Goal: Obtain resource: Download file/media

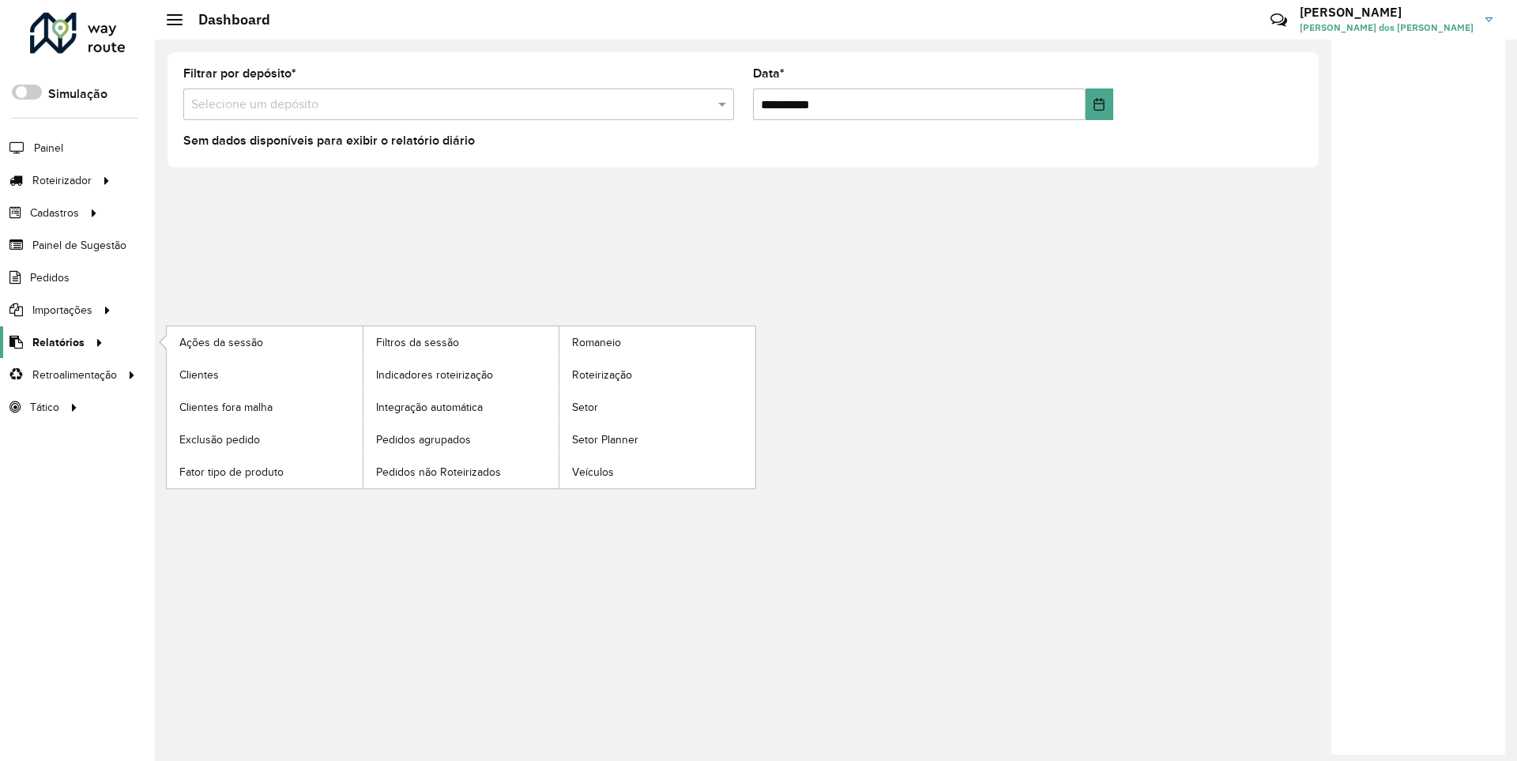
click at [55, 341] on span "Relatórios" at bounding box center [58, 342] width 52 height 17
click at [198, 374] on span "Clientes" at bounding box center [200, 375] width 43 height 17
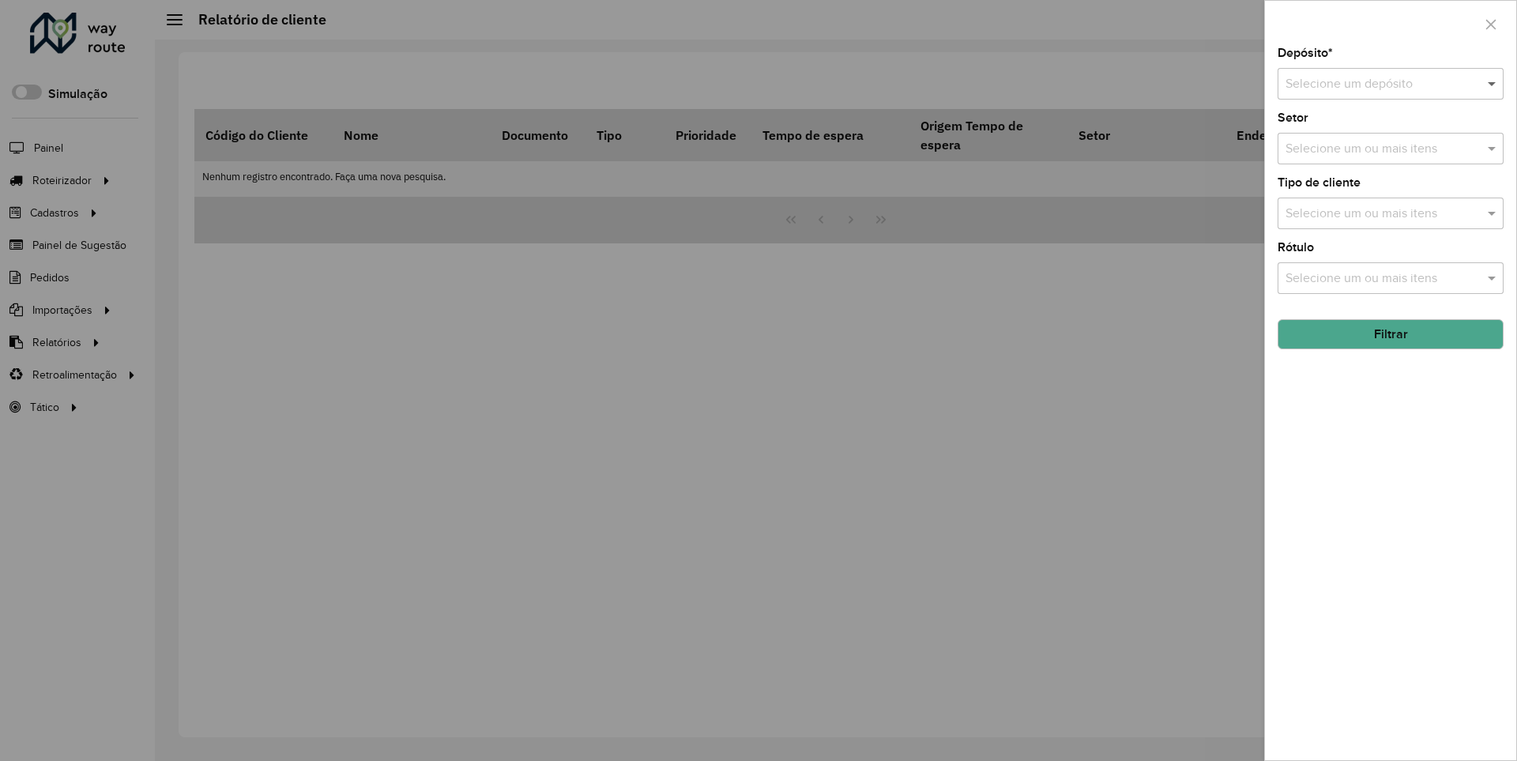
click at [1493, 83] on span at bounding box center [1494, 83] width 20 height 19
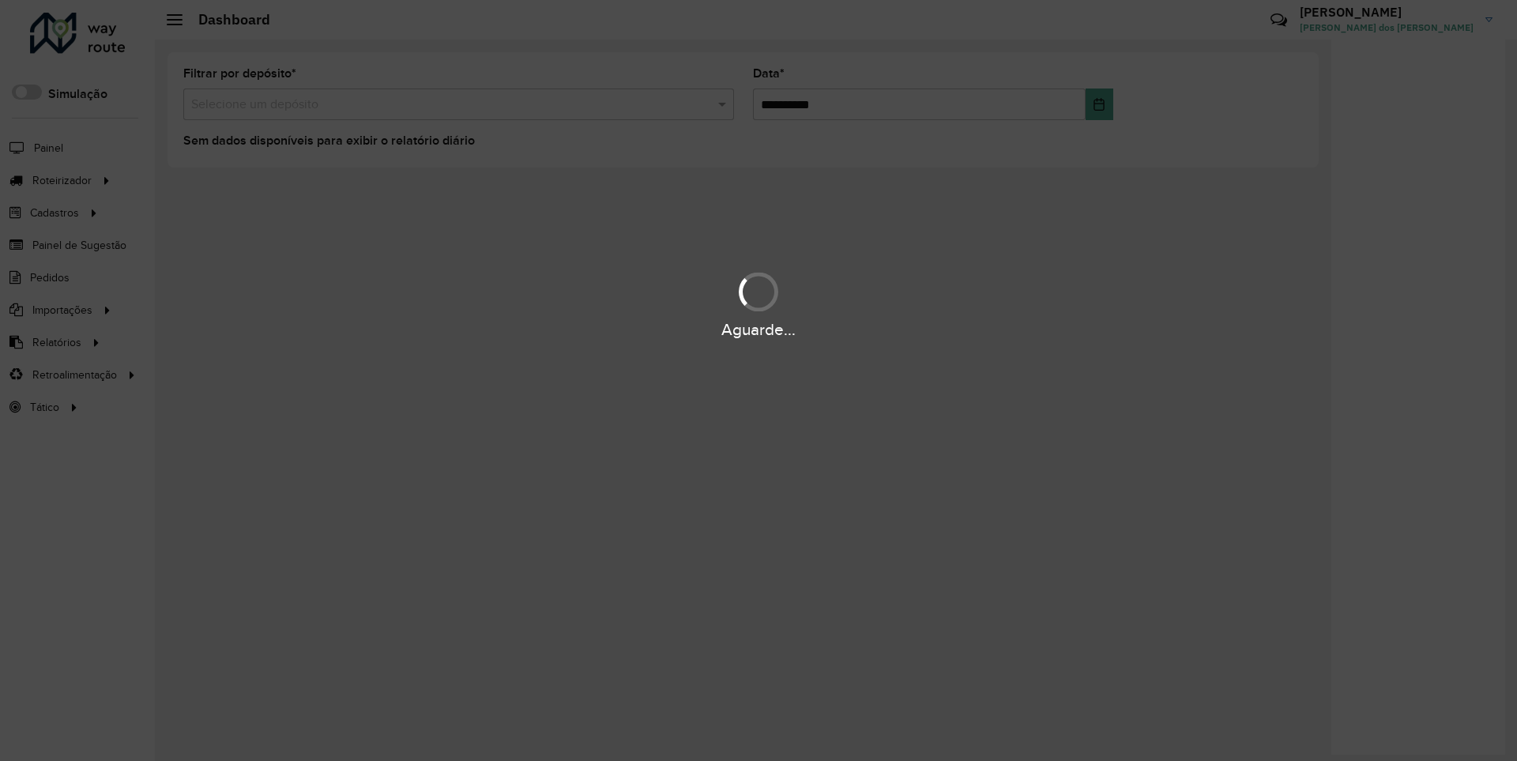
click at [55, 341] on div "Aguarde..." at bounding box center [758, 330] width 1517 height 24
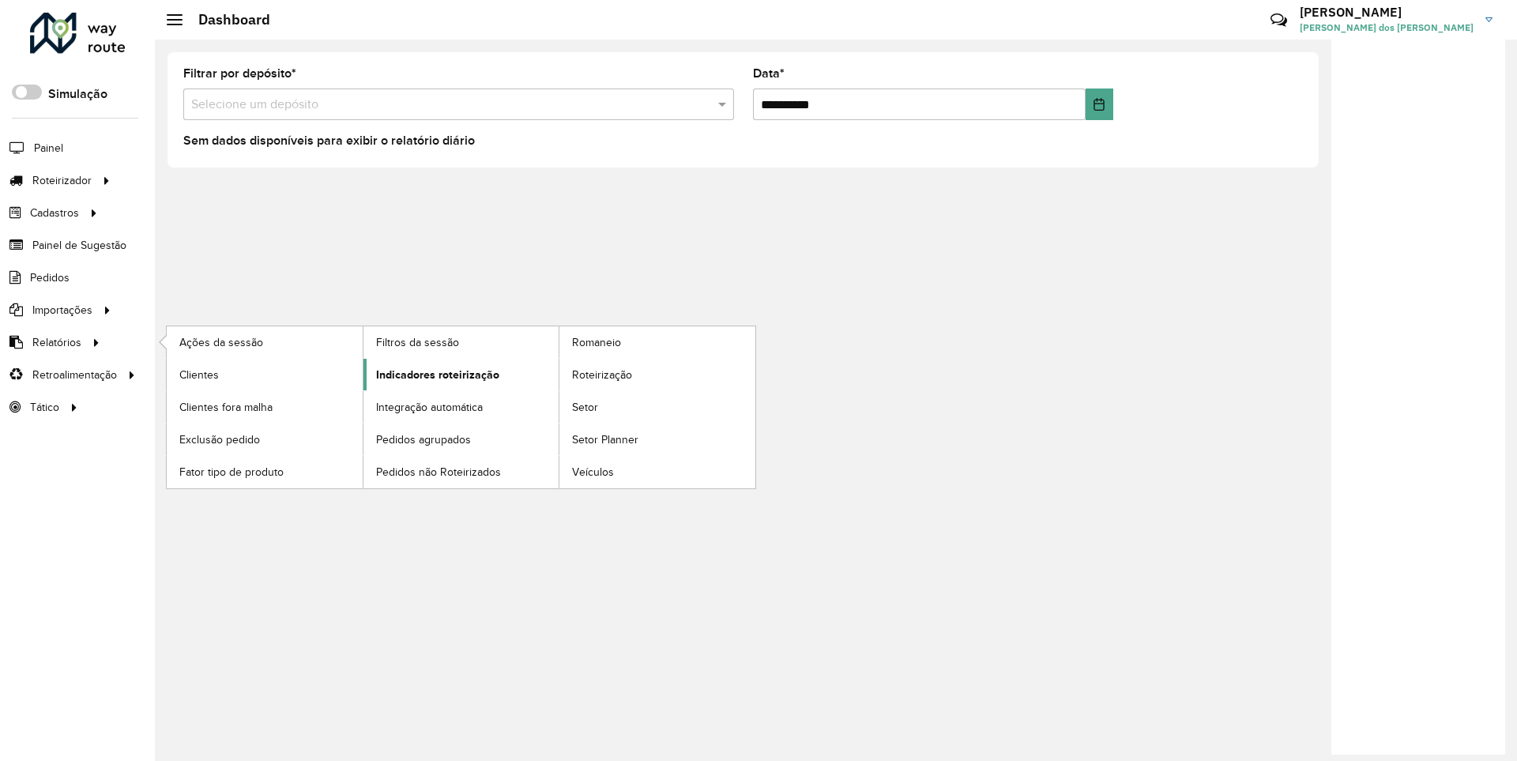
click at [433, 374] on span "Indicadores roteirização" at bounding box center [437, 375] width 123 height 17
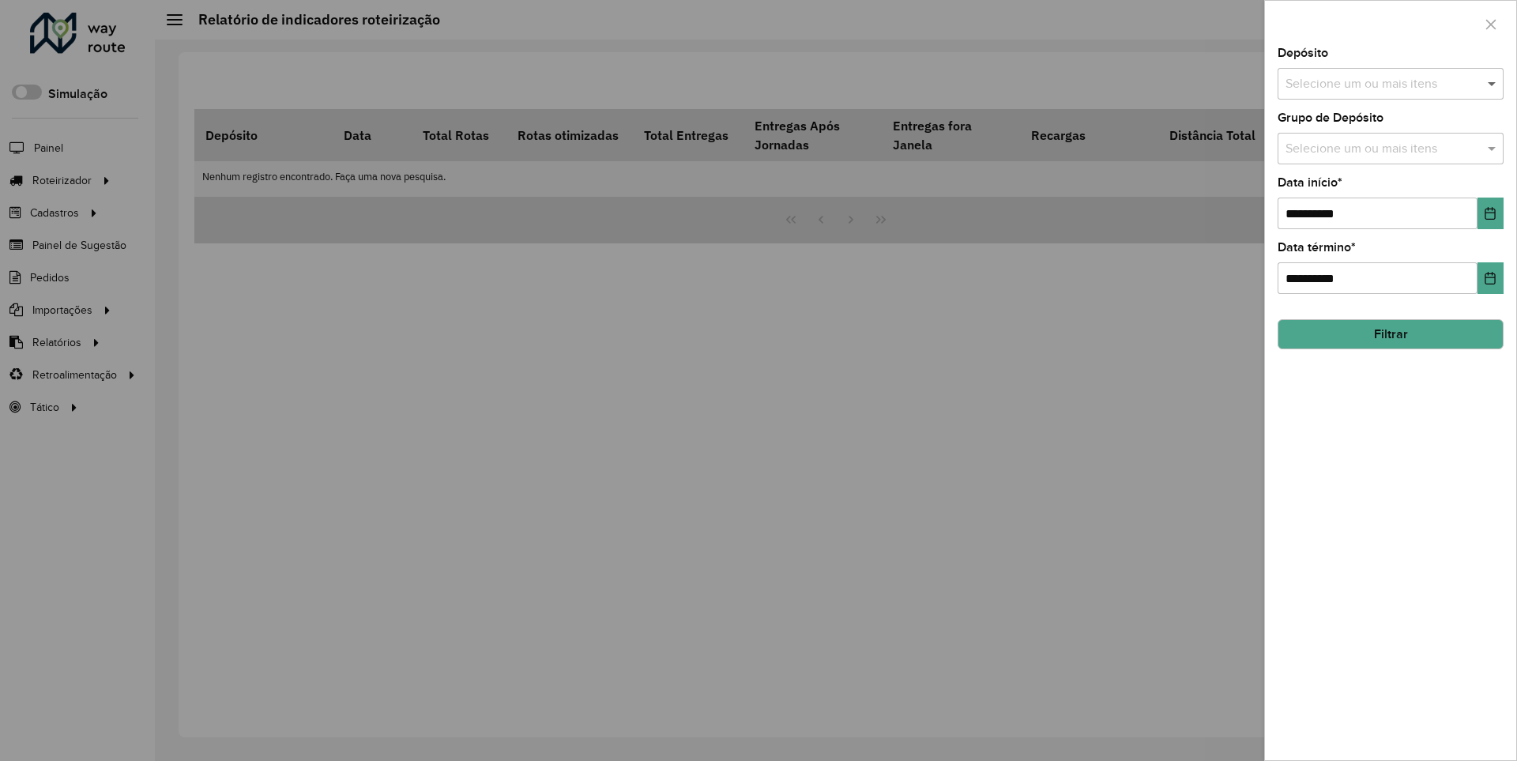
click at [1493, 83] on span at bounding box center [1494, 83] width 20 height 19
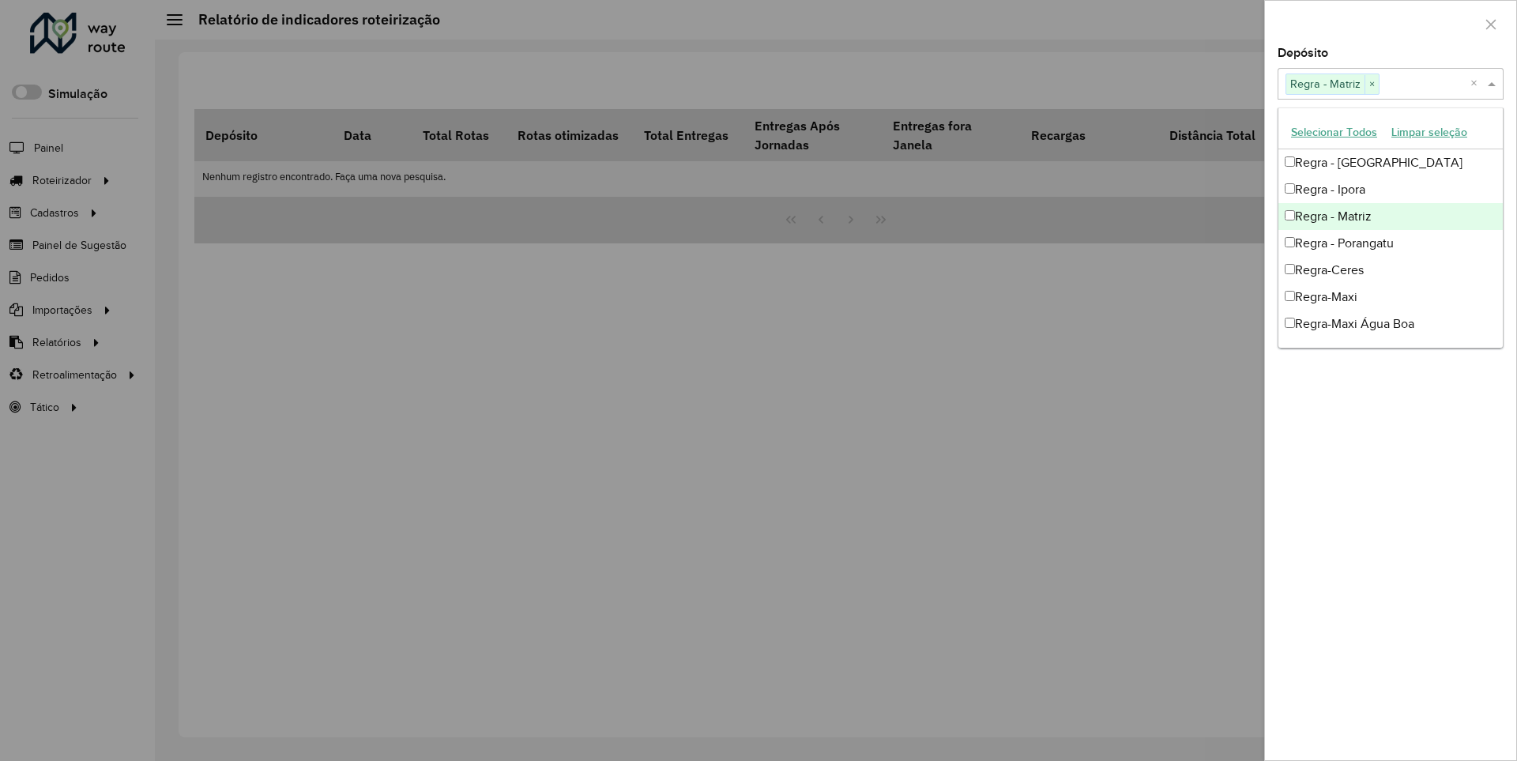
click at [1390, 23] on div at bounding box center [1390, 24] width 251 height 47
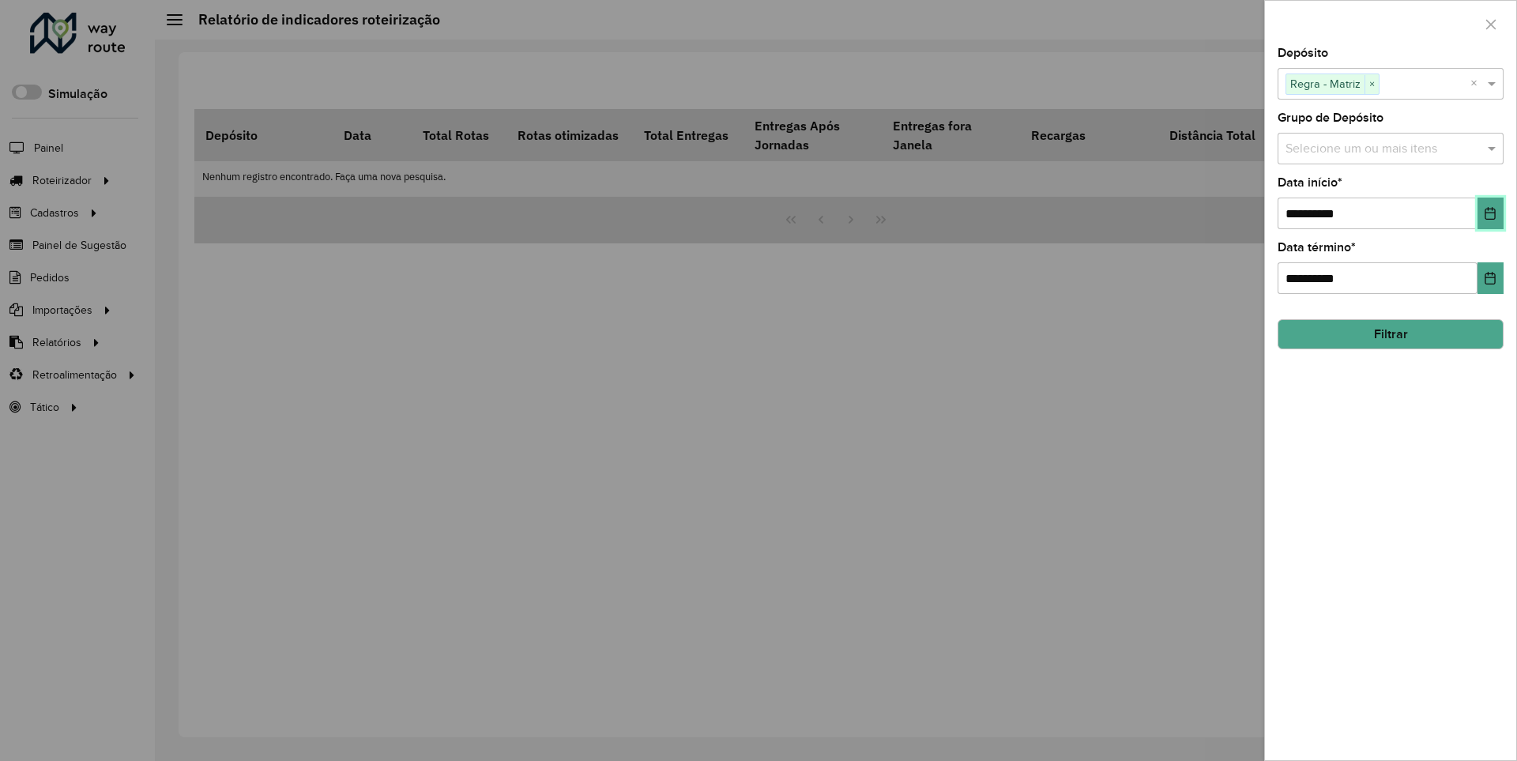
click at [1489, 213] on icon "Choose Date" at bounding box center [1490, 213] width 10 height 13
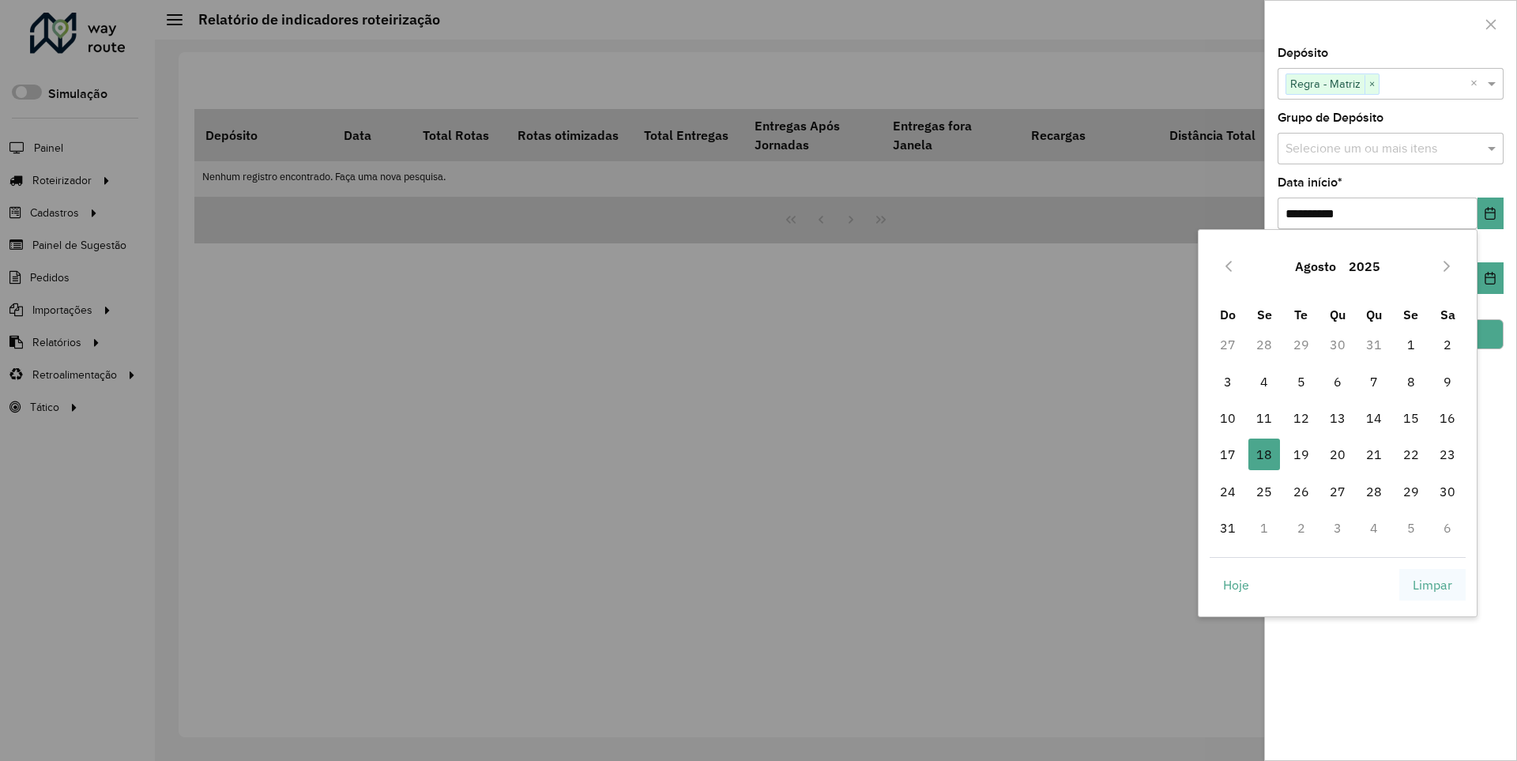
click at [1432, 584] on span "Limpar" at bounding box center [1433, 584] width 40 height 19
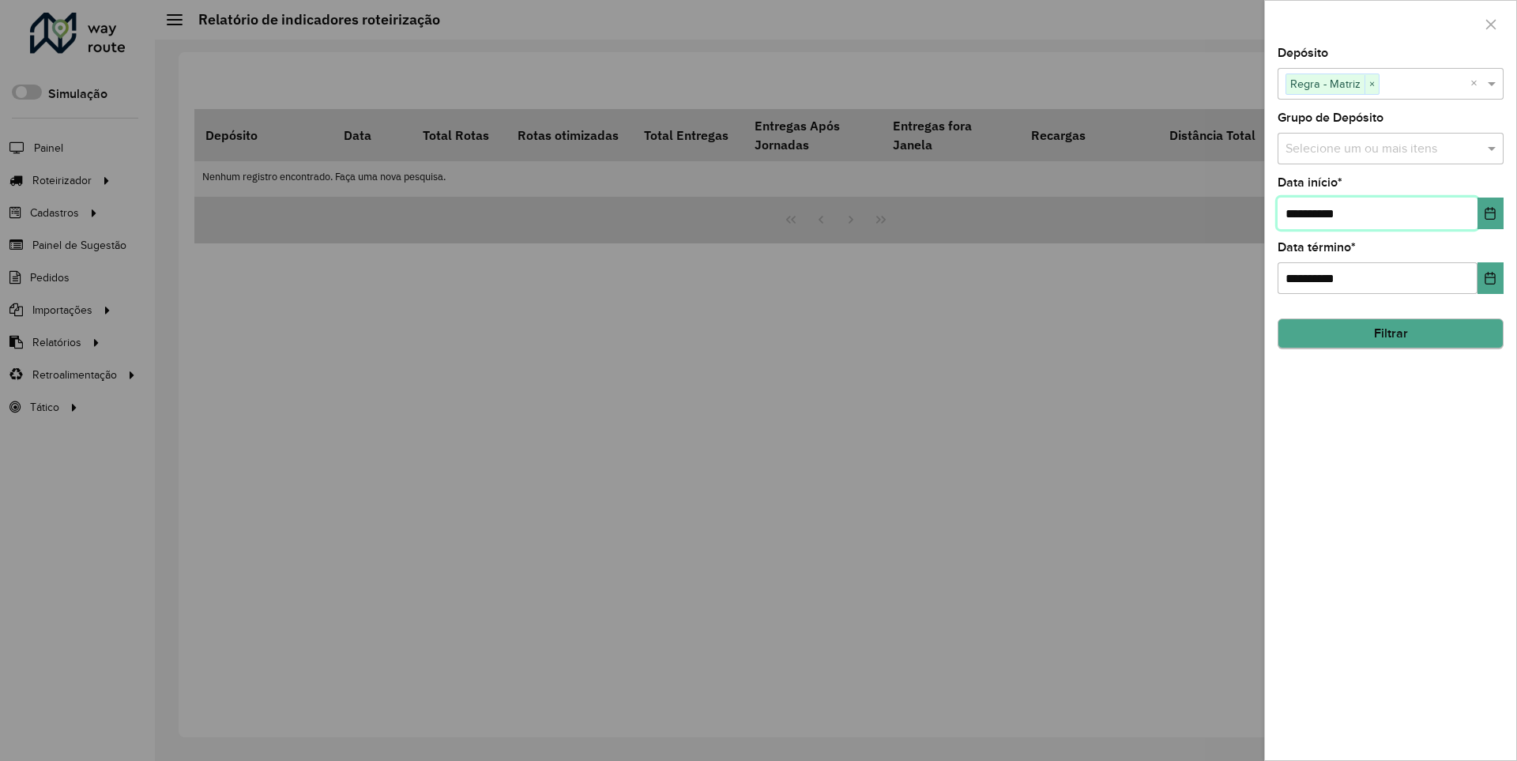
type input "**********"
click at [1390, 333] on button "Filtrar" at bounding box center [1391, 333] width 226 height 30
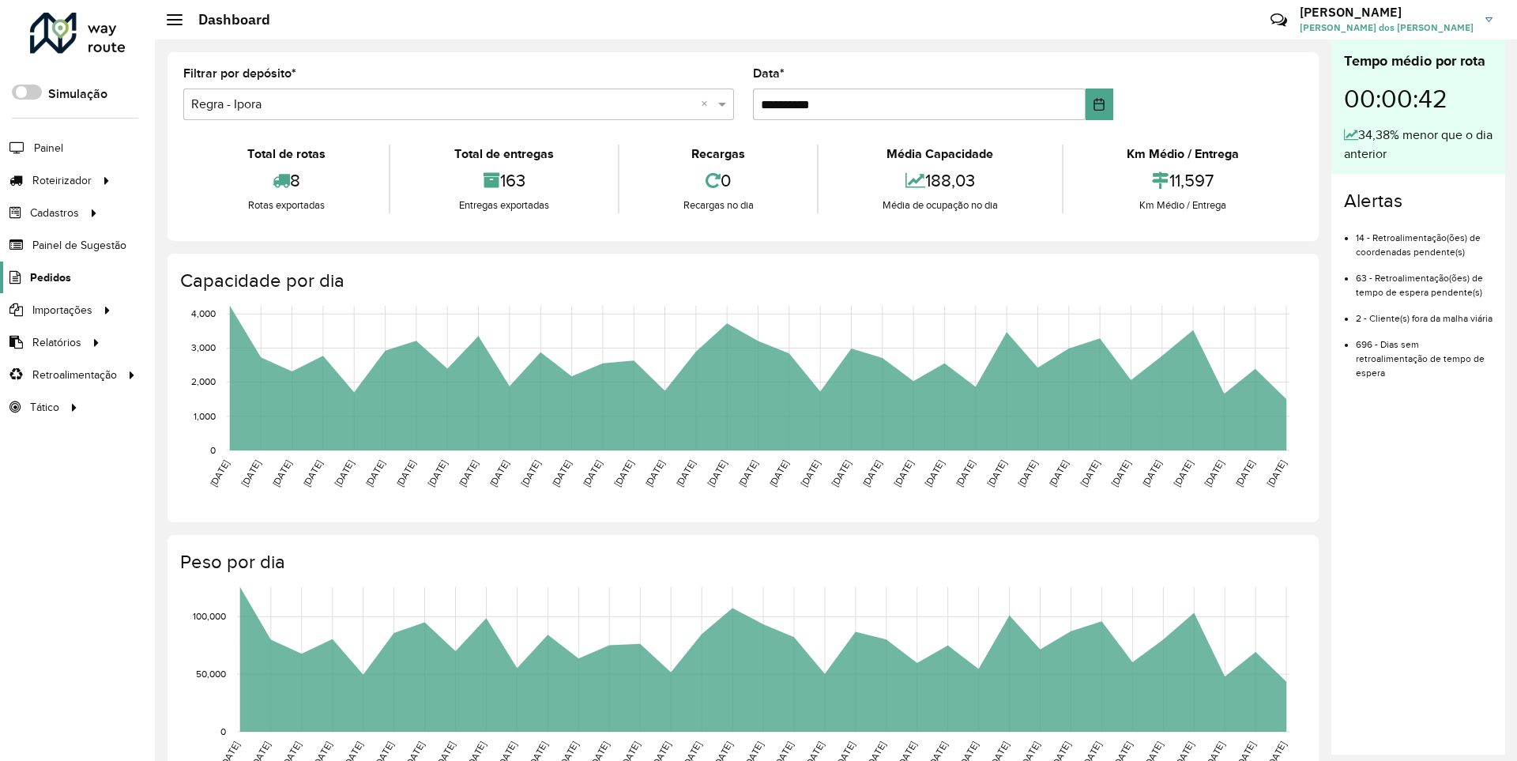
click at [49, 277] on span "Pedidos" at bounding box center [50, 277] width 41 height 17
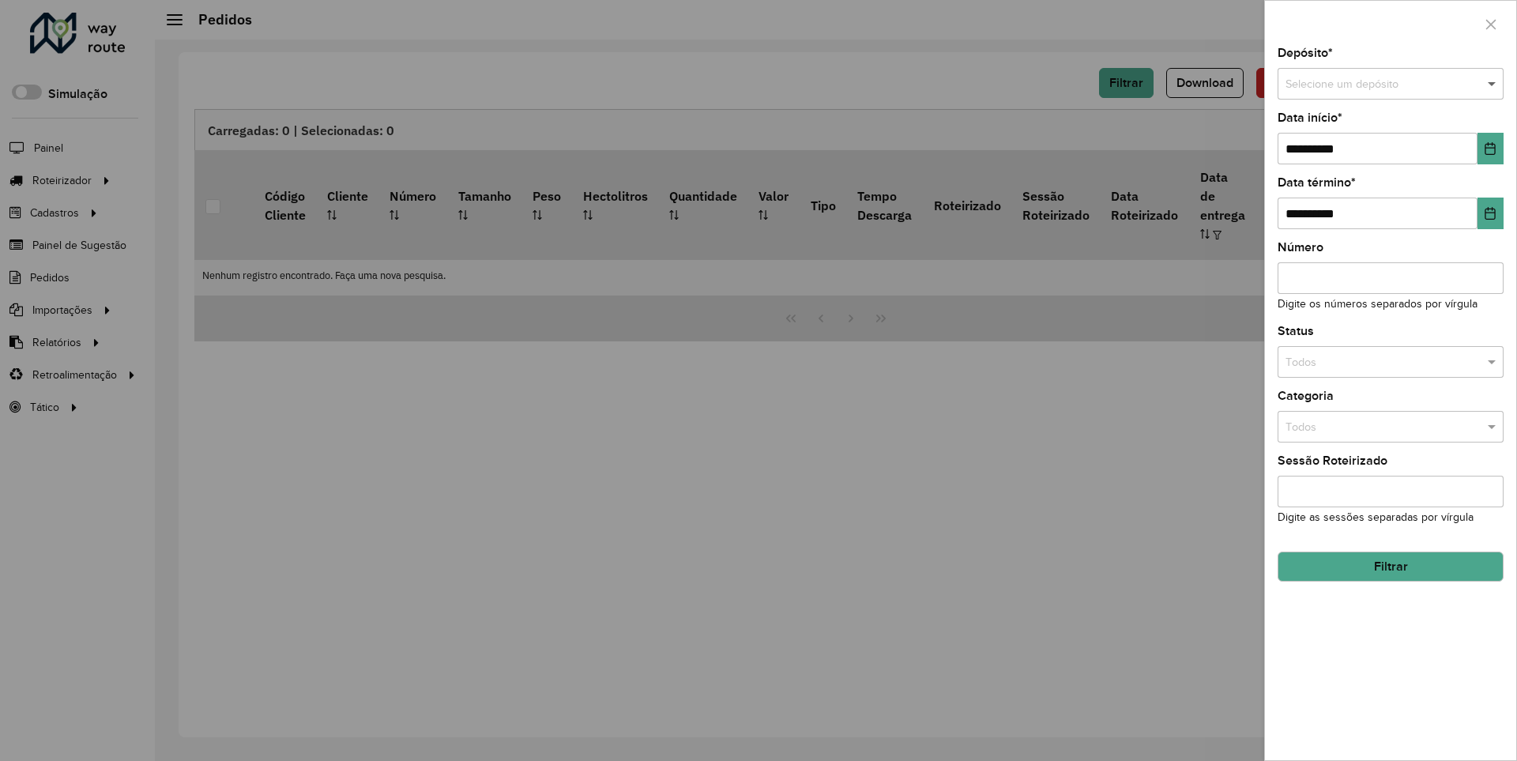
click at [1493, 84] on span at bounding box center [1494, 84] width 20 height 17
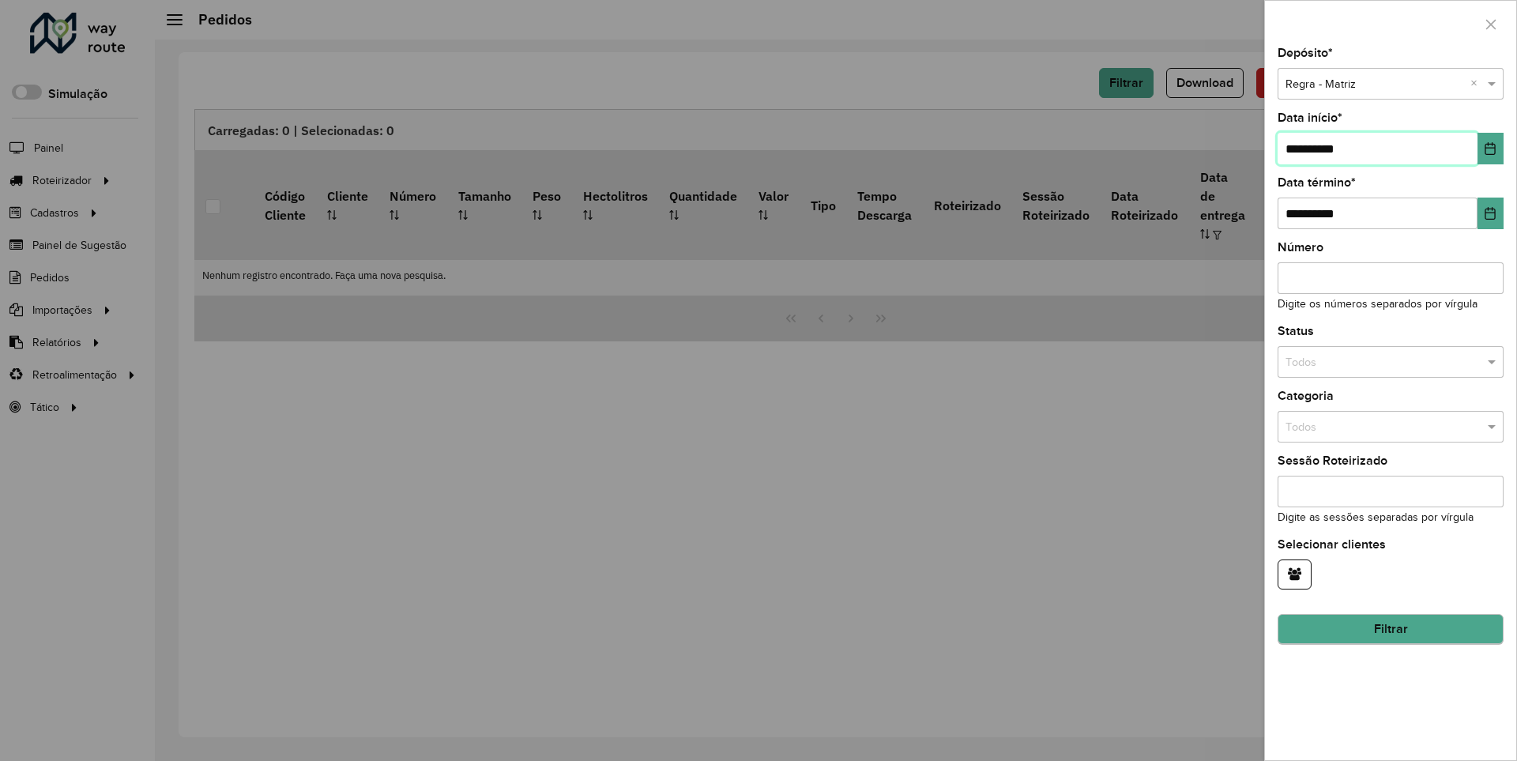
type input "**********"
click at [1390, 629] on button "Filtrar" at bounding box center [1391, 630] width 226 height 30
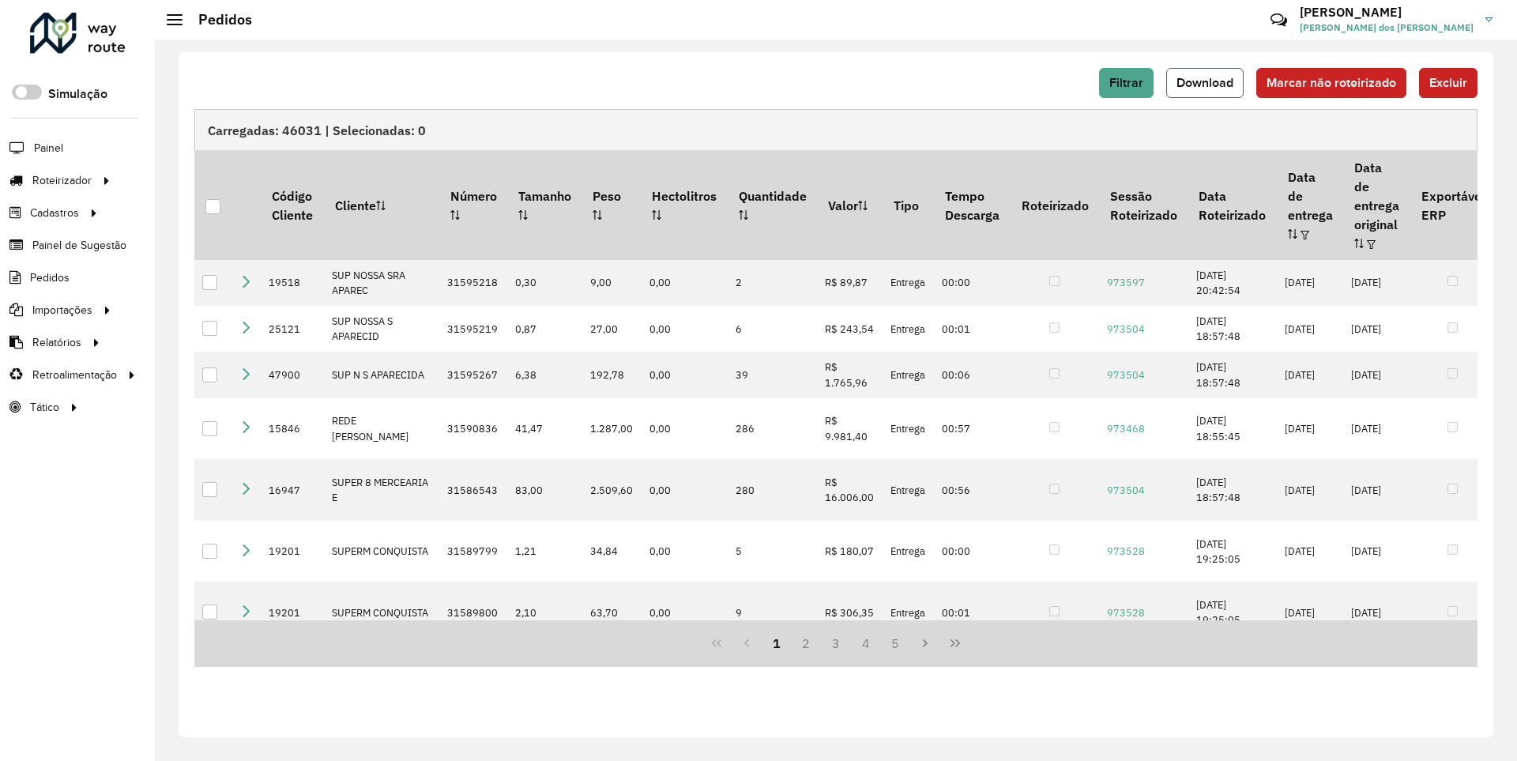
click at [1207, 82] on span "Download" at bounding box center [1204, 82] width 57 height 13
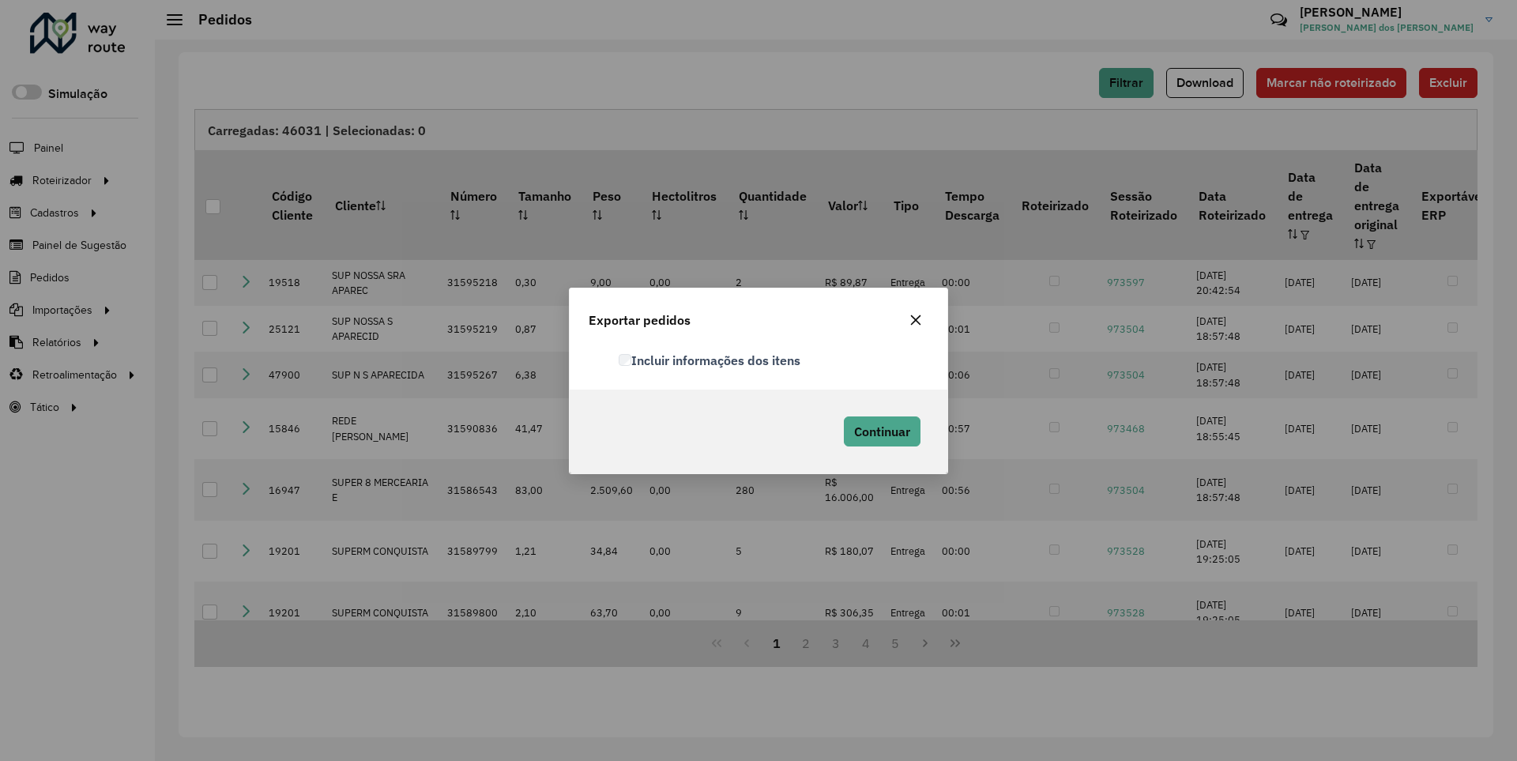
click at [710, 360] on label "Incluir informações dos itens" at bounding box center [710, 360] width 182 height 19
click at [880, 431] on span "Continuar" at bounding box center [882, 432] width 56 height 16
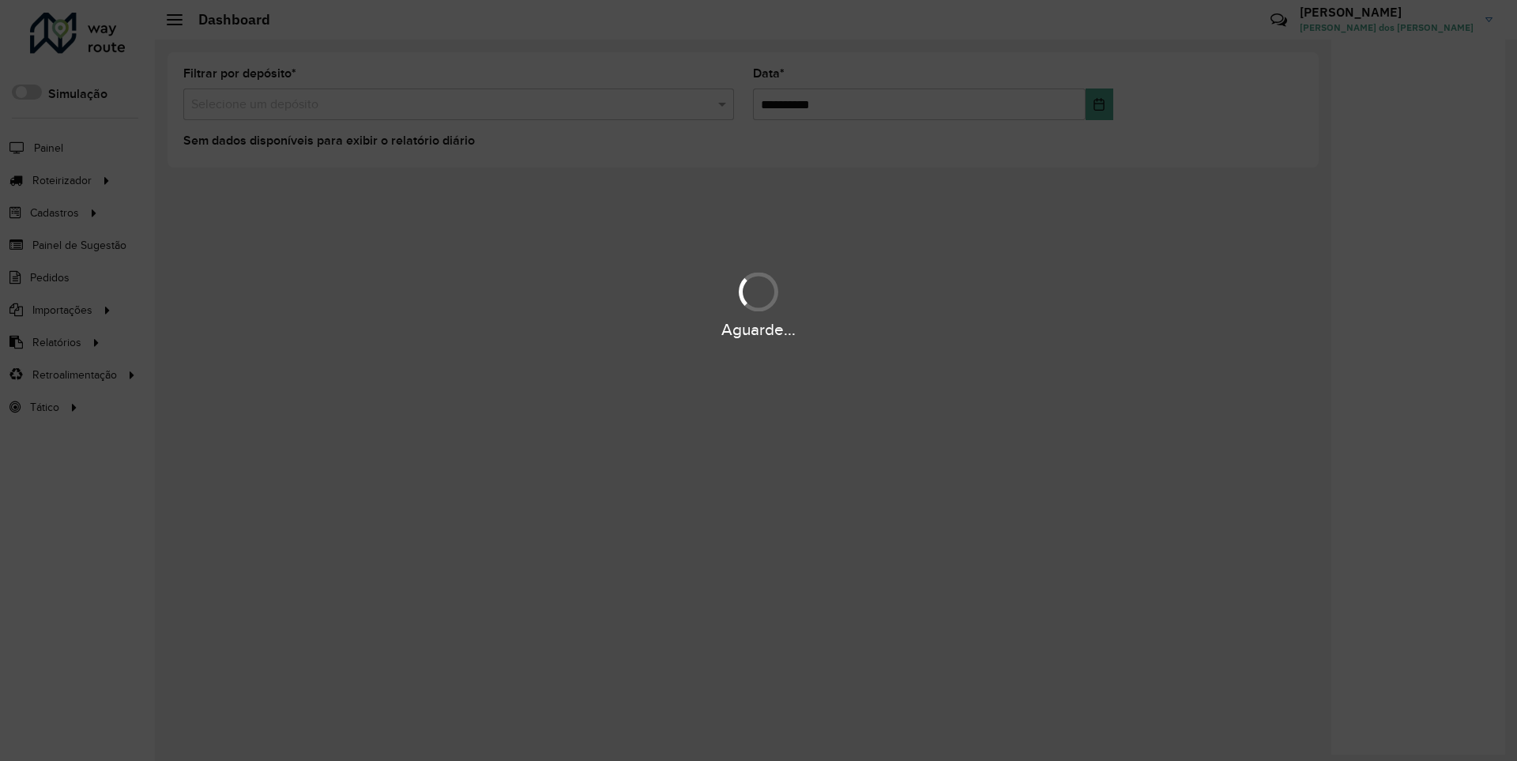
click at [55, 341] on div "Aguarde..." at bounding box center [758, 330] width 1517 height 24
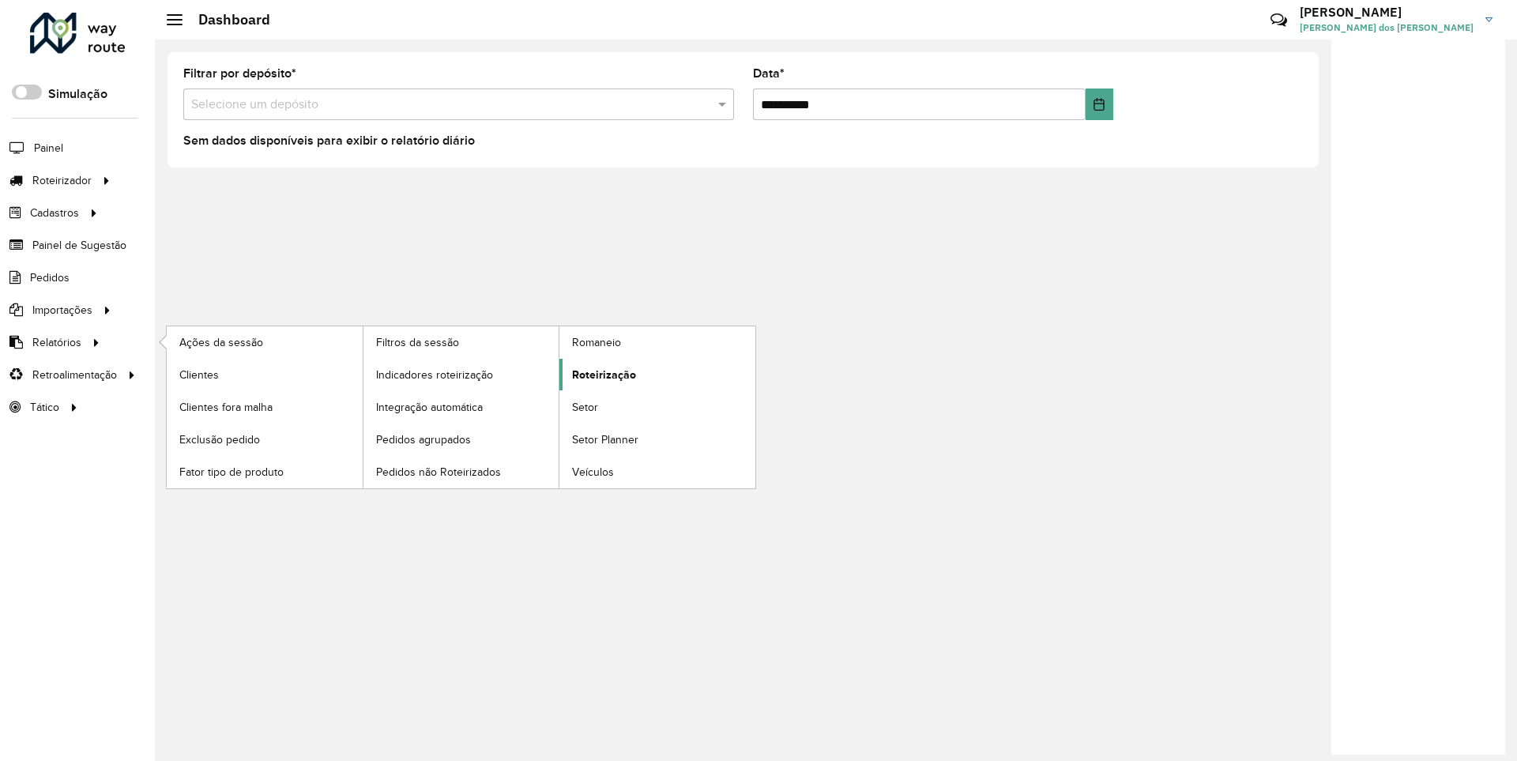
click at [601, 374] on span "Roteirização" at bounding box center [604, 375] width 64 height 17
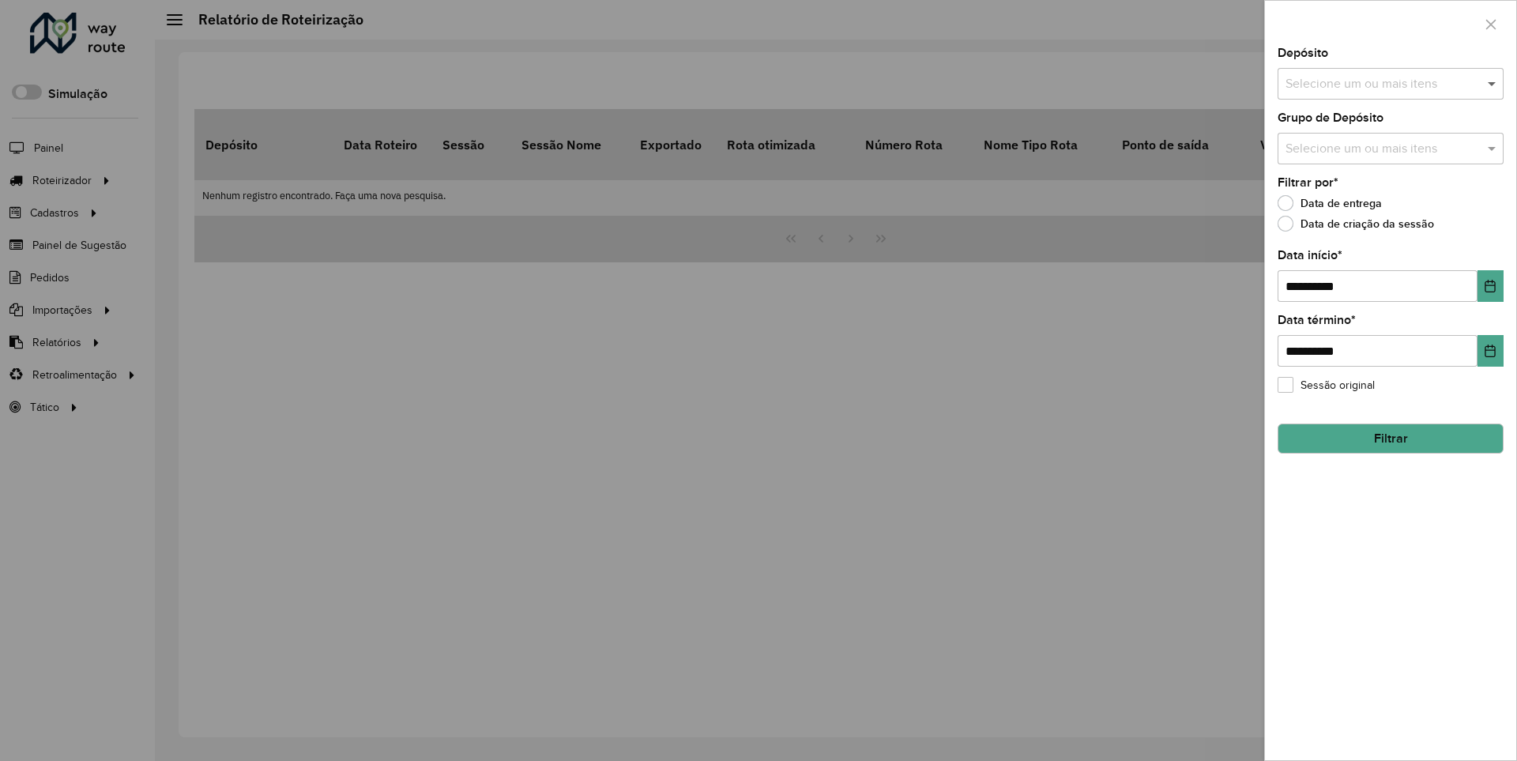
click at [1493, 83] on span at bounding box center [1494, 83] width 20 height 19
click at [1489, 285] on icon "Choose Date" at bounding box center [1490, 286] width 10 height 13
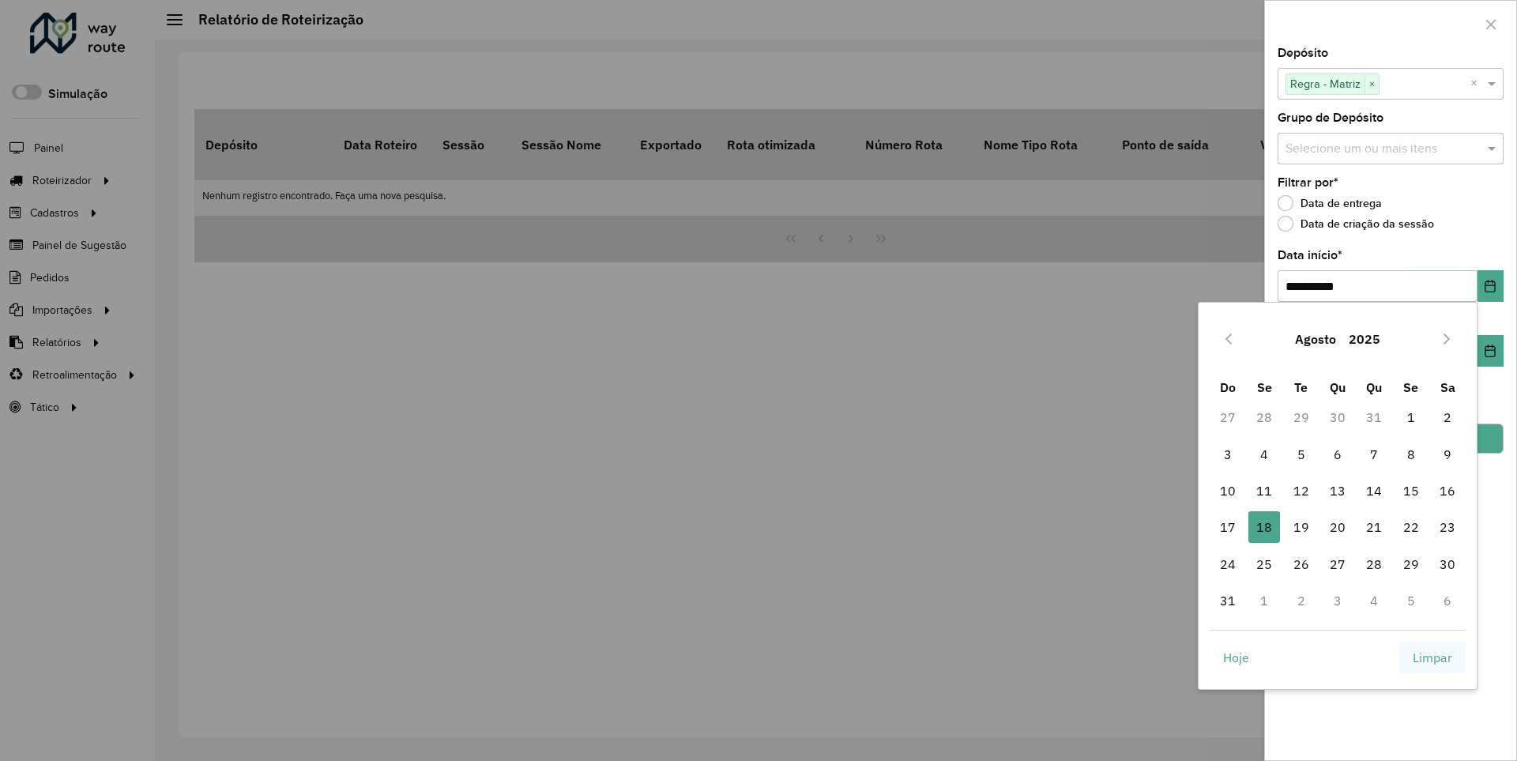
click at [1432, 657] on span "Limpar" at bounding box center [1433, 657] width 40 height 19
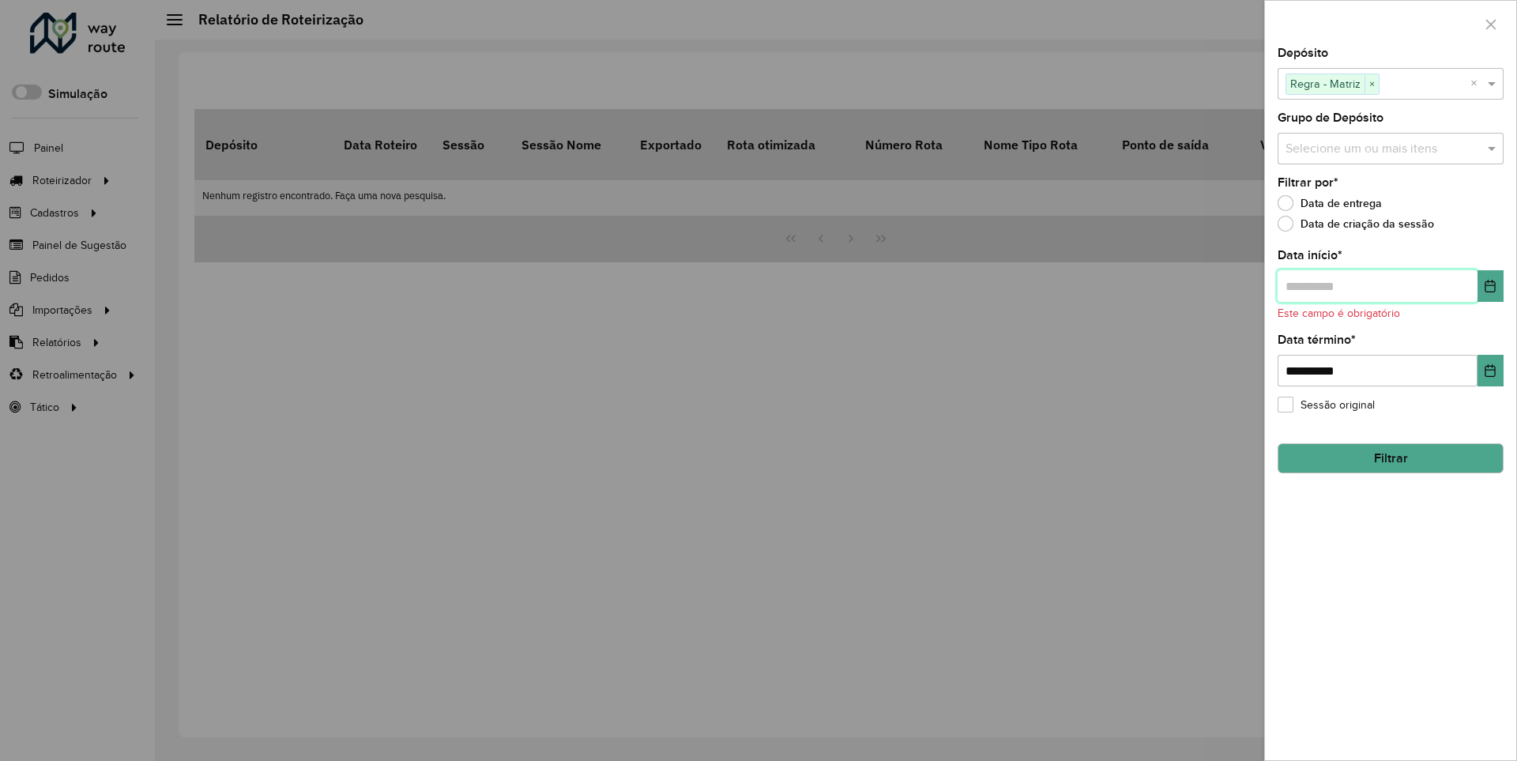
click at [1376, 285] on input "text" at bounding box center [1378, 286] width 200 height 32
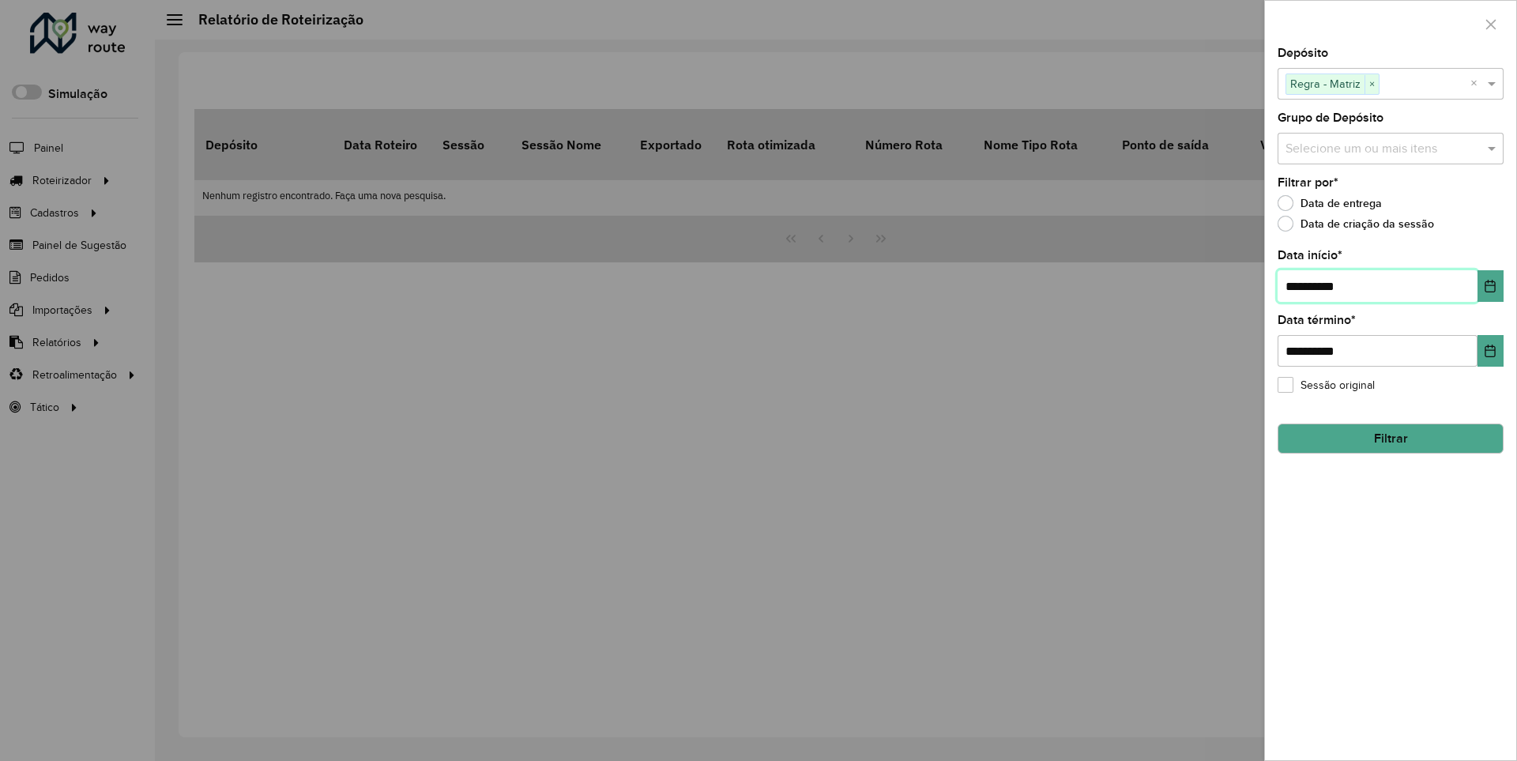
type input "**********"
click at [1390, 438] on button "Filtrar" at bounding box center [1391, 439] width 226 height 30
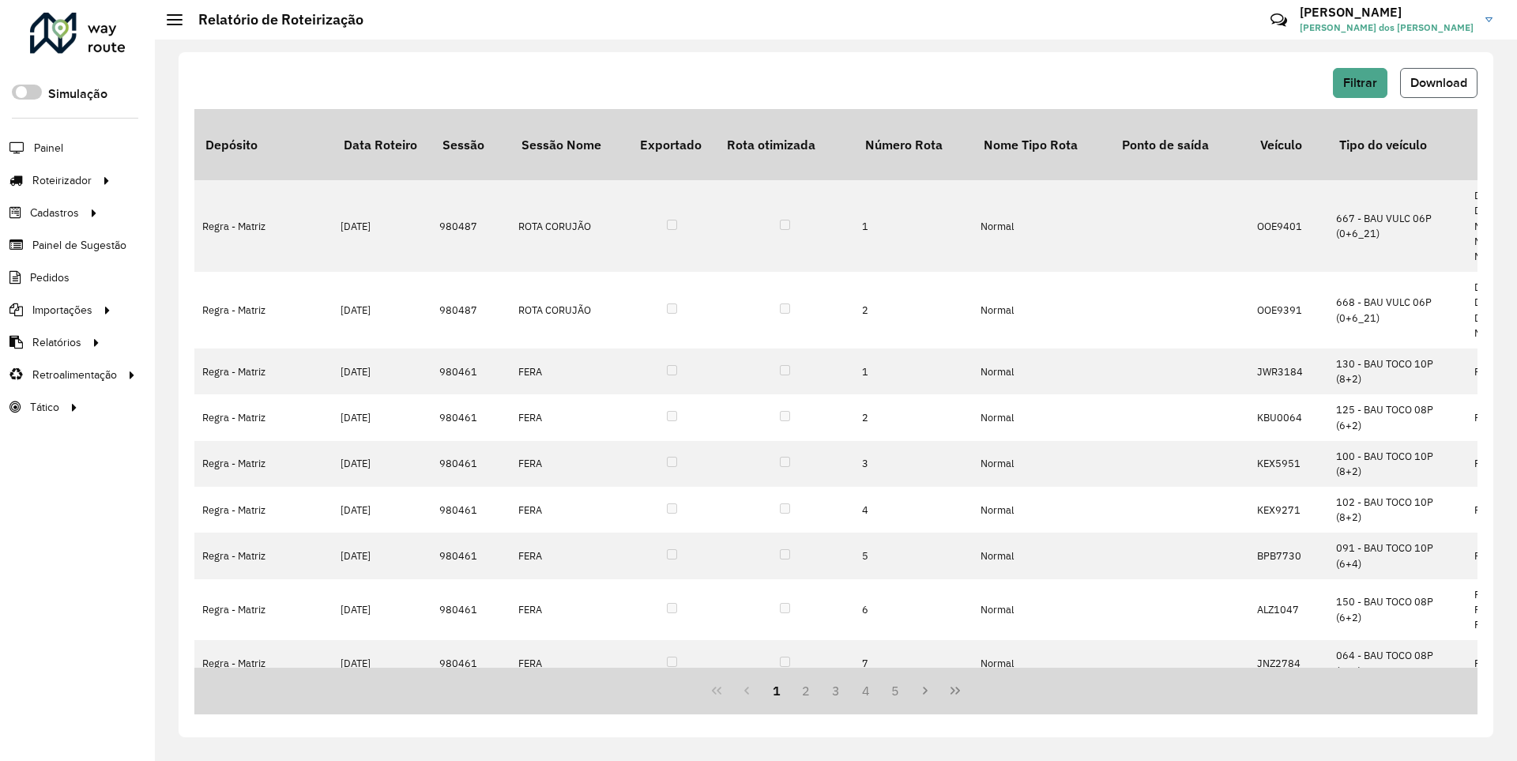
click at [1437, 82] on span "Download" at bounding box center [1438, 82] width 57 height 13
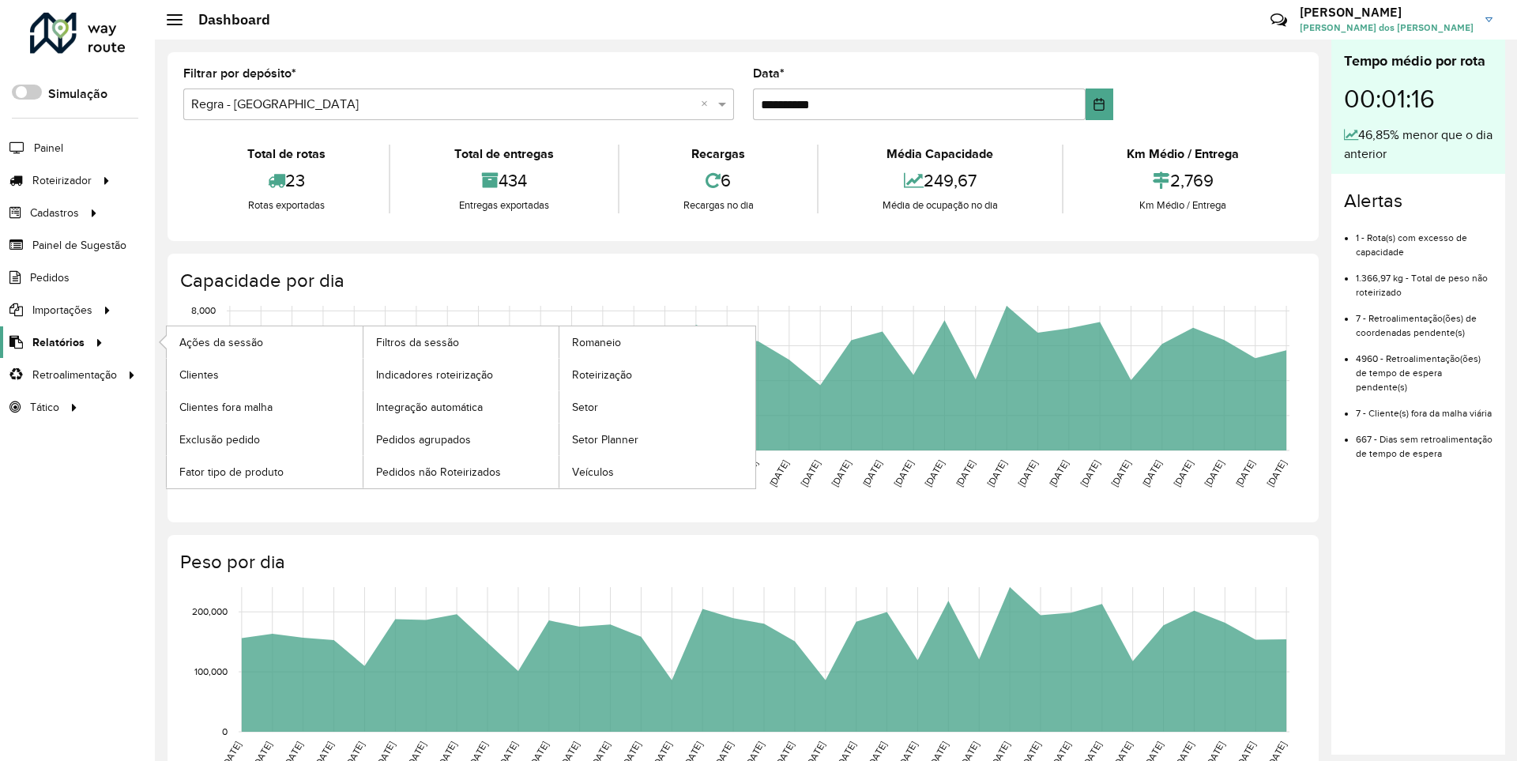
click at [55, 341] on span "Relatórios" at bounding box center [58, 342] width 52 height 17
click at [198, 374] on span "Clientes" at bounding box center [200, 375] width 43 height 17
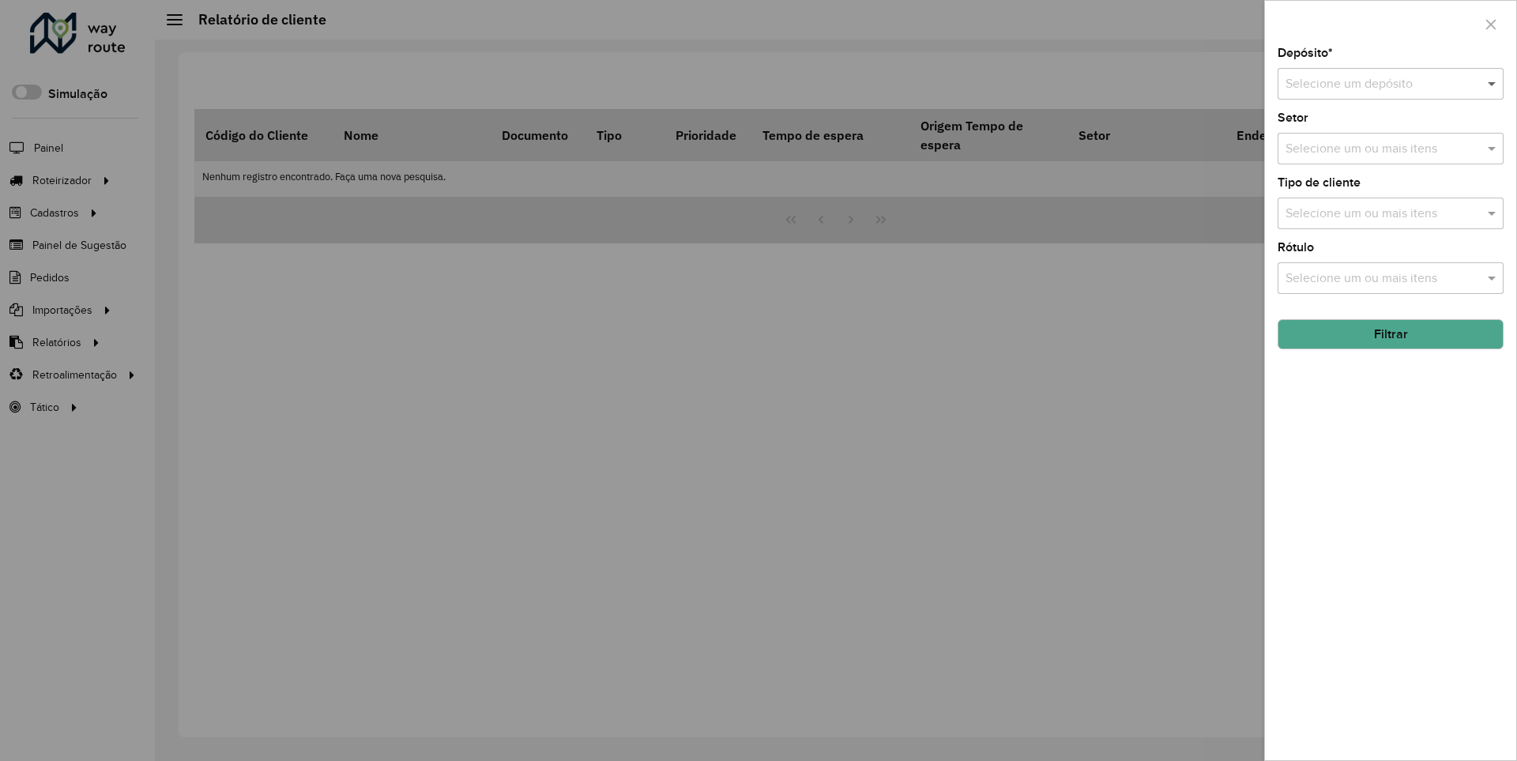
click at [1493, 83] on span at bounding box center [1494, 83] width 20 height 19
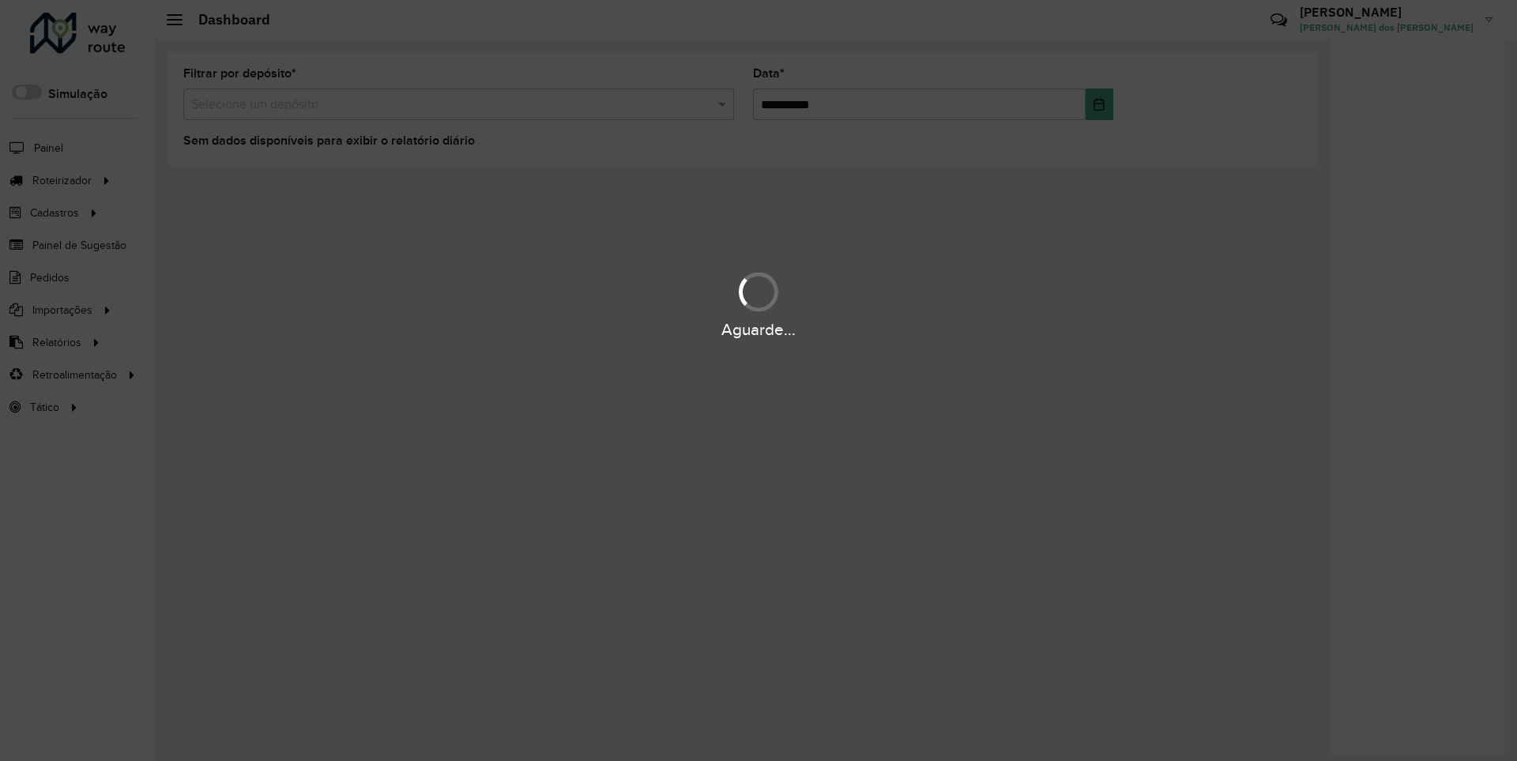
click at [55, 341] on div "Aguarde..." at bounding box center [758, 330] width 1517 height 24
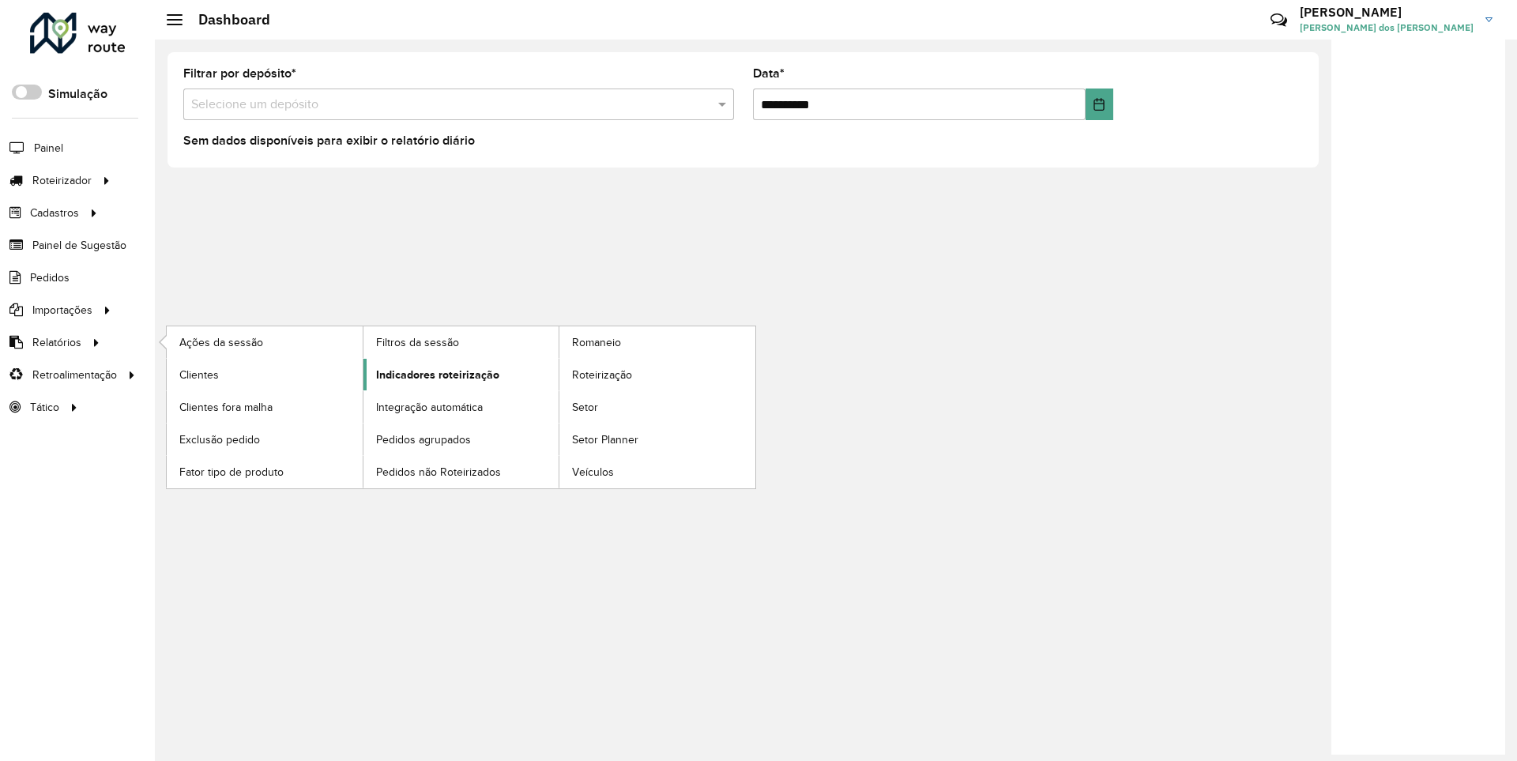
click at [433, 374] on span "Indicadores roteirização" at bounding box center [437, 375] width 123 height 17
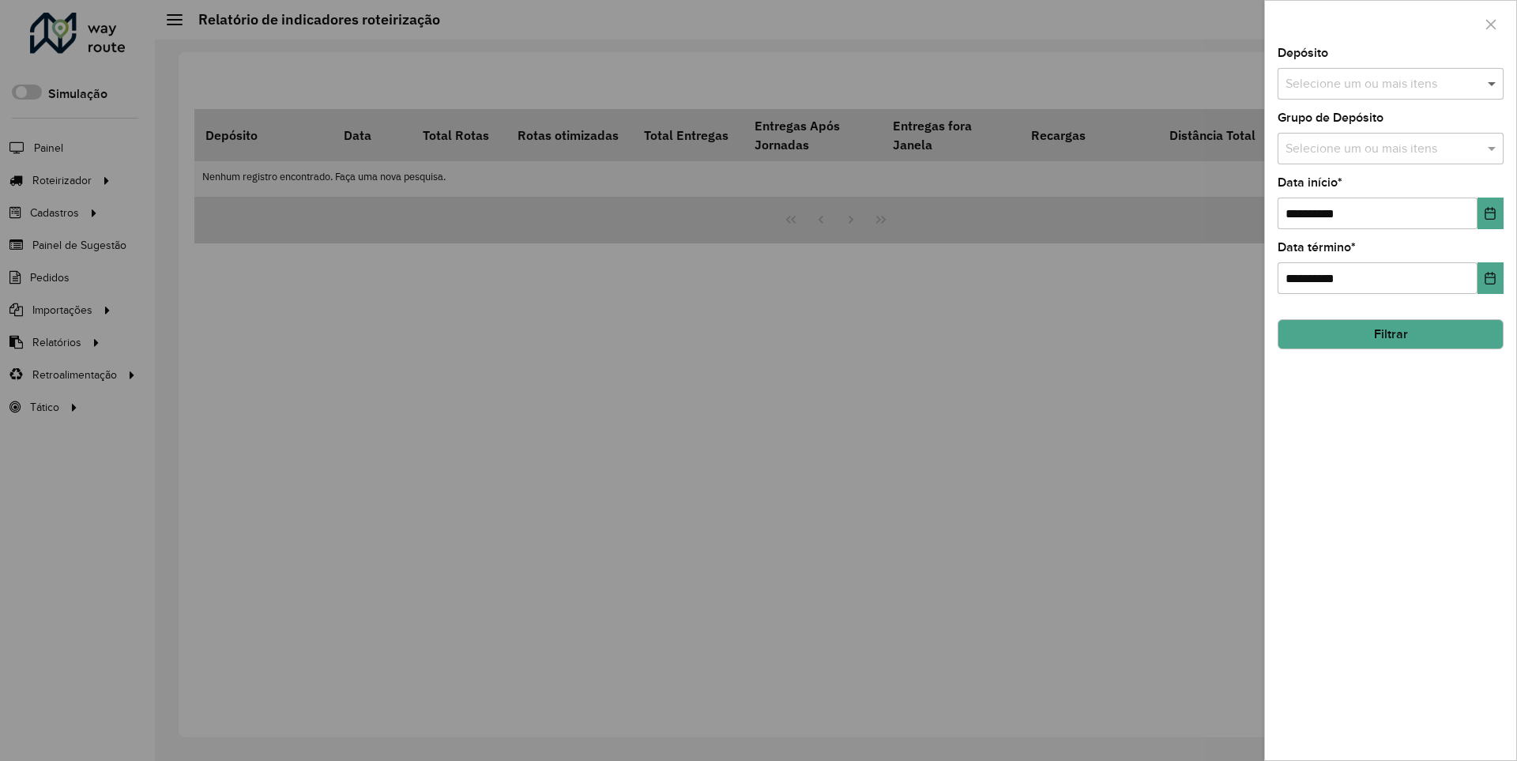
click at [1493, 83] on span at bounding box center [1494, 83] width 20 height 19
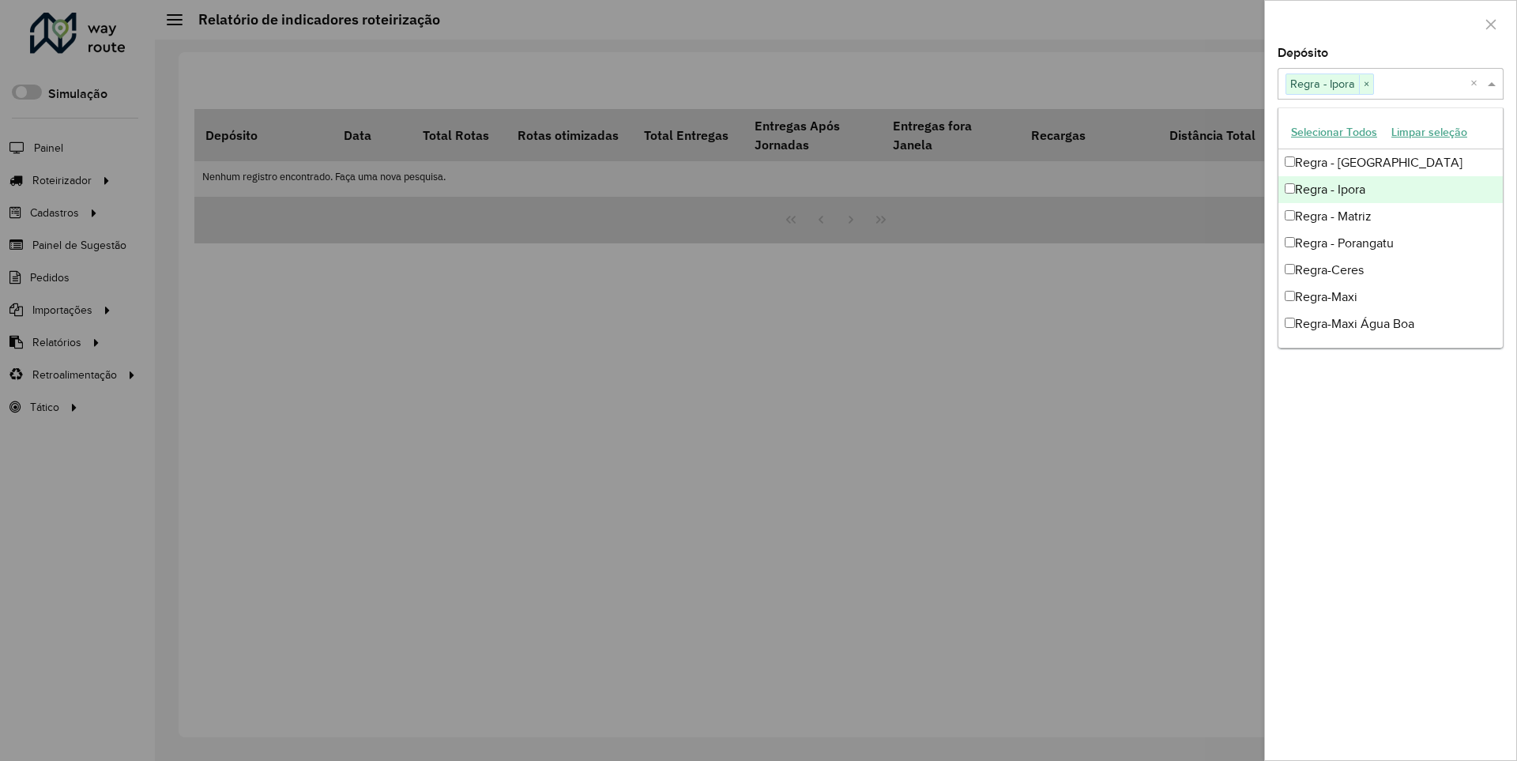
click at [1390, 23] on div at bounding box center [1390, 24] width 251 height 47
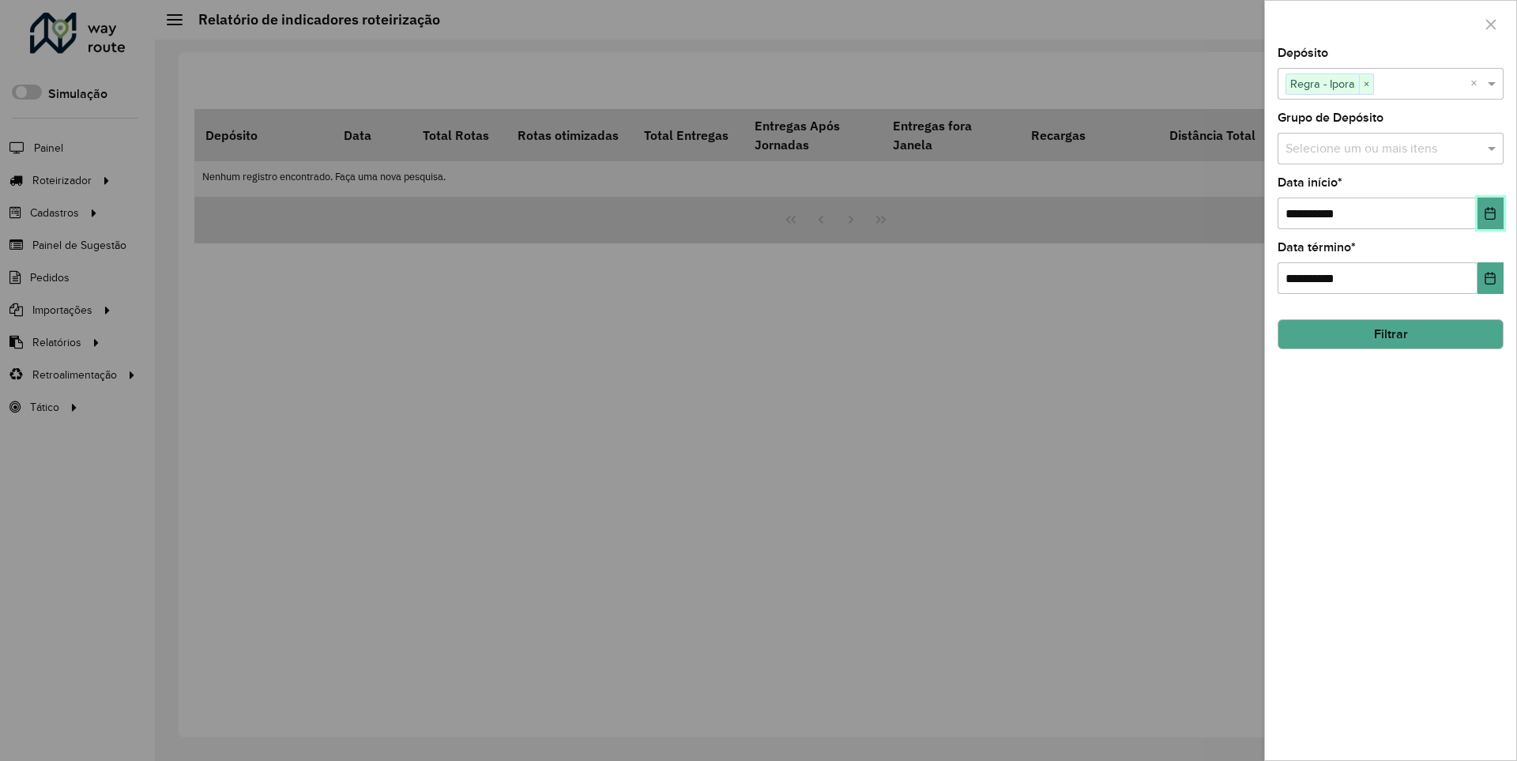
click at [1489, 213] on icon "Choose Date" at bounding box center [1490, 213] width 10 height 13
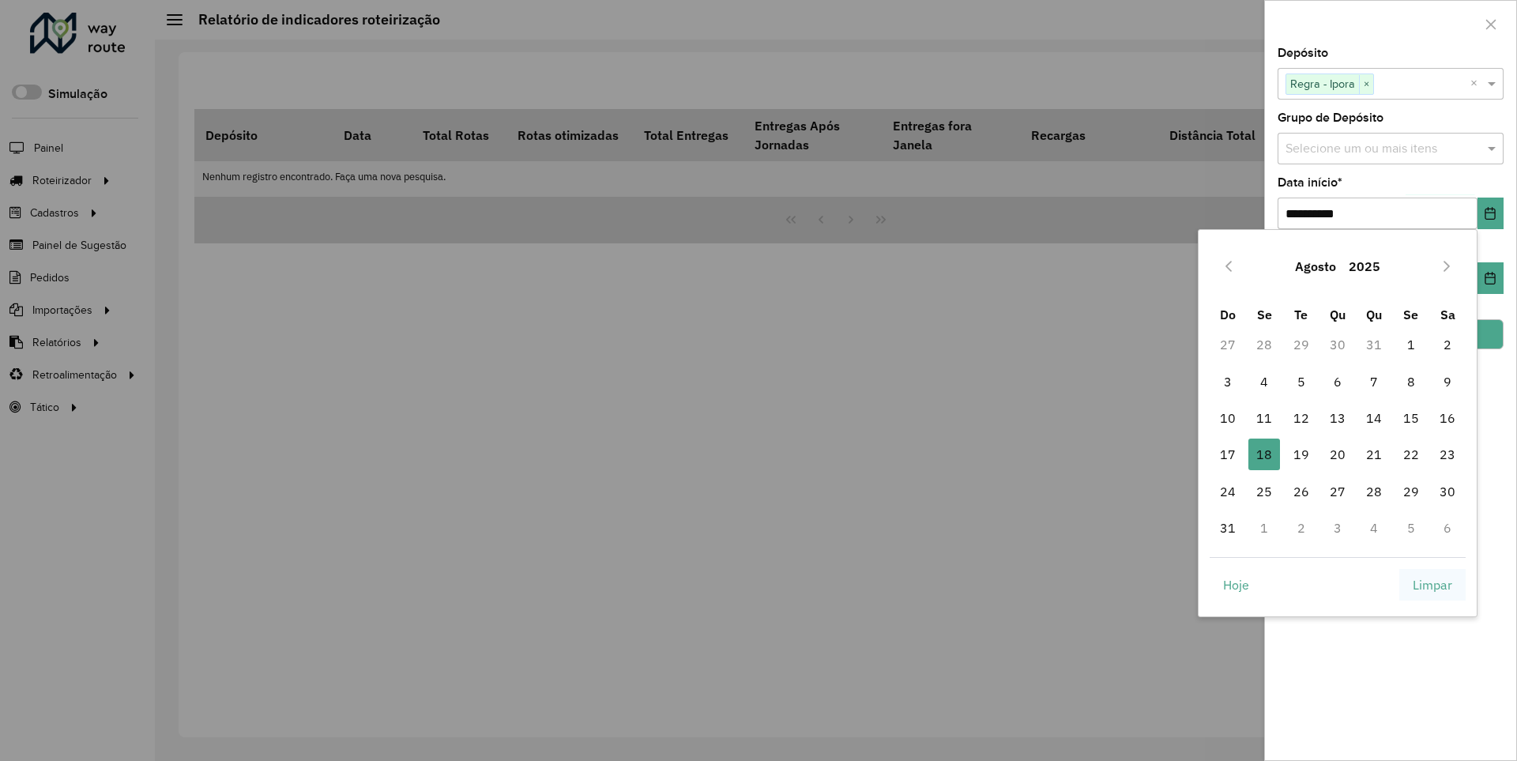
click at [1432, 584] on span "Limpar" at bounding box center [1433, 584] width 40 height 19
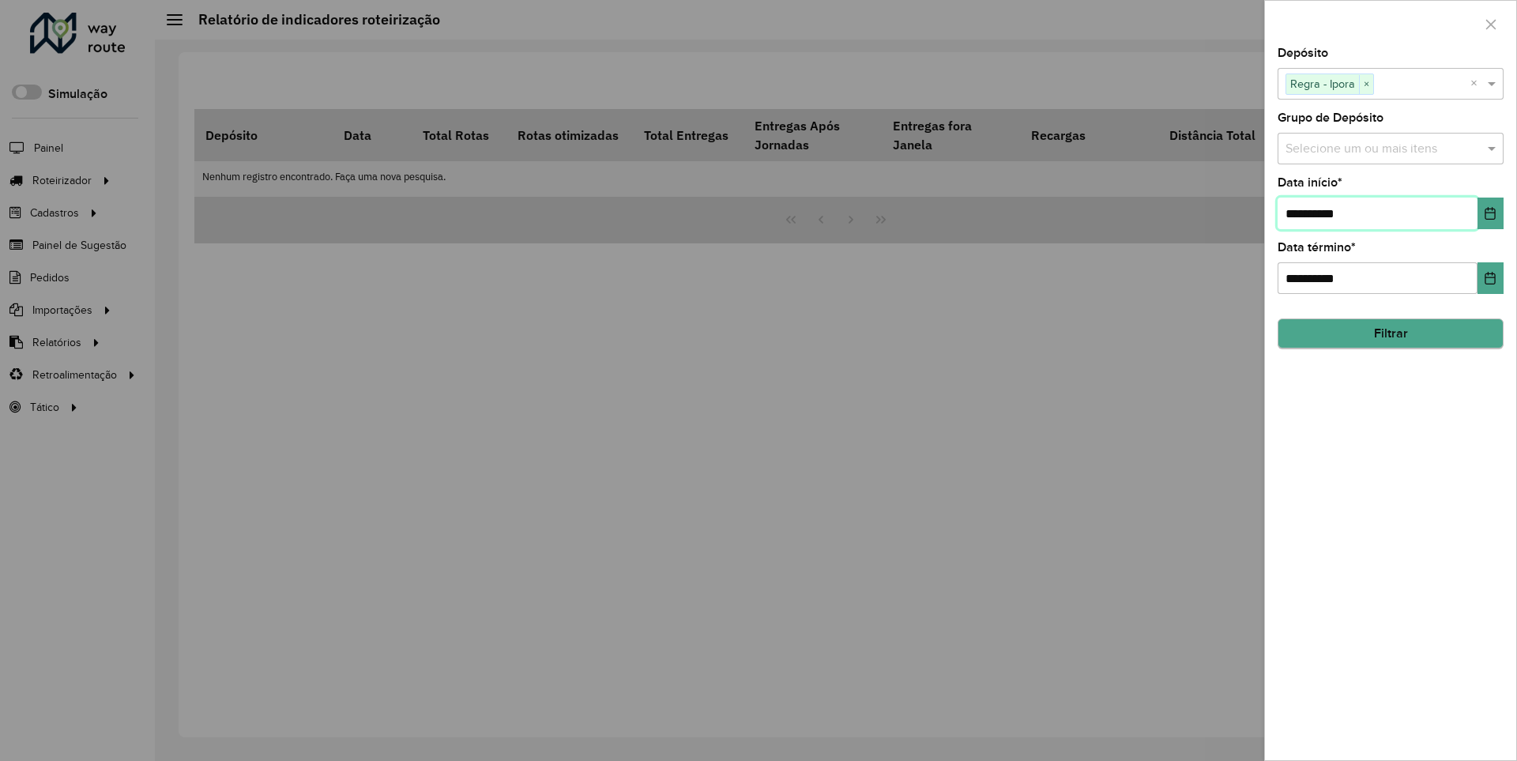
type input "**********"
click at [1390, 333] on button "Filtrar" at bounding box center [1391, 334] width 226 height 30
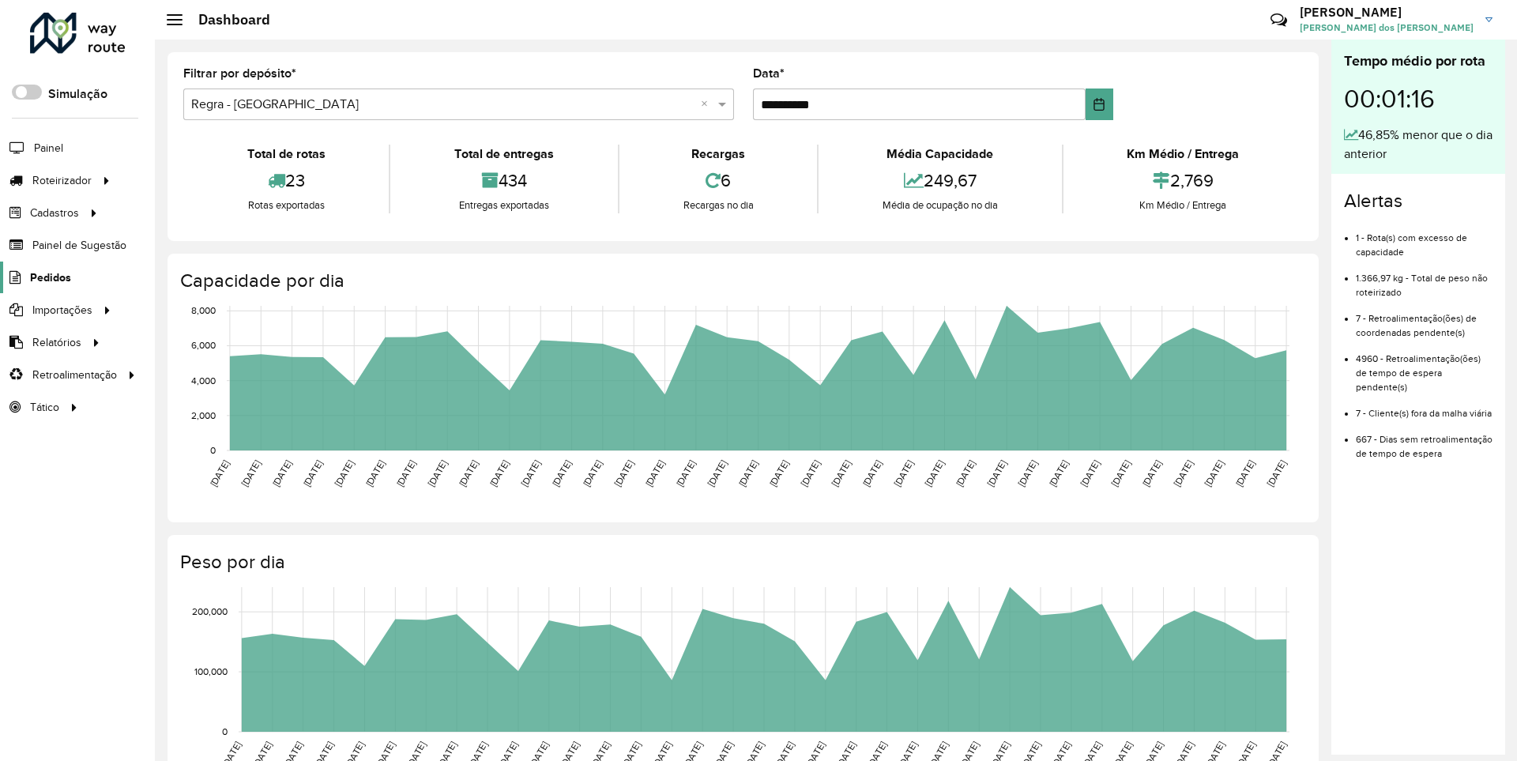
click at [49, 277] on span "Pedidos" at bounding box center [50, 277] width 41 height 17
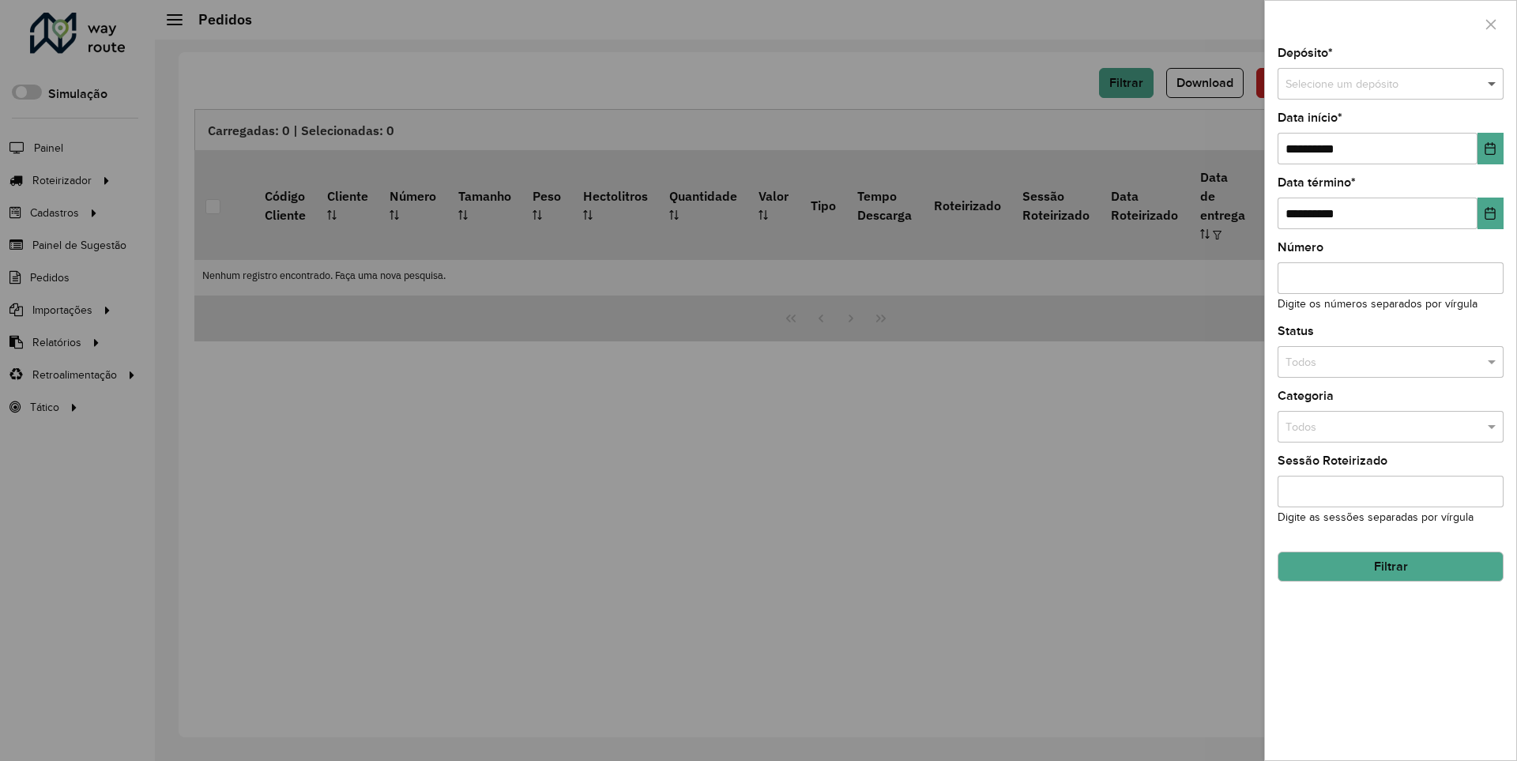
click at [1493, 84] on span at bounding box center [1494, 84] width 20 height 17
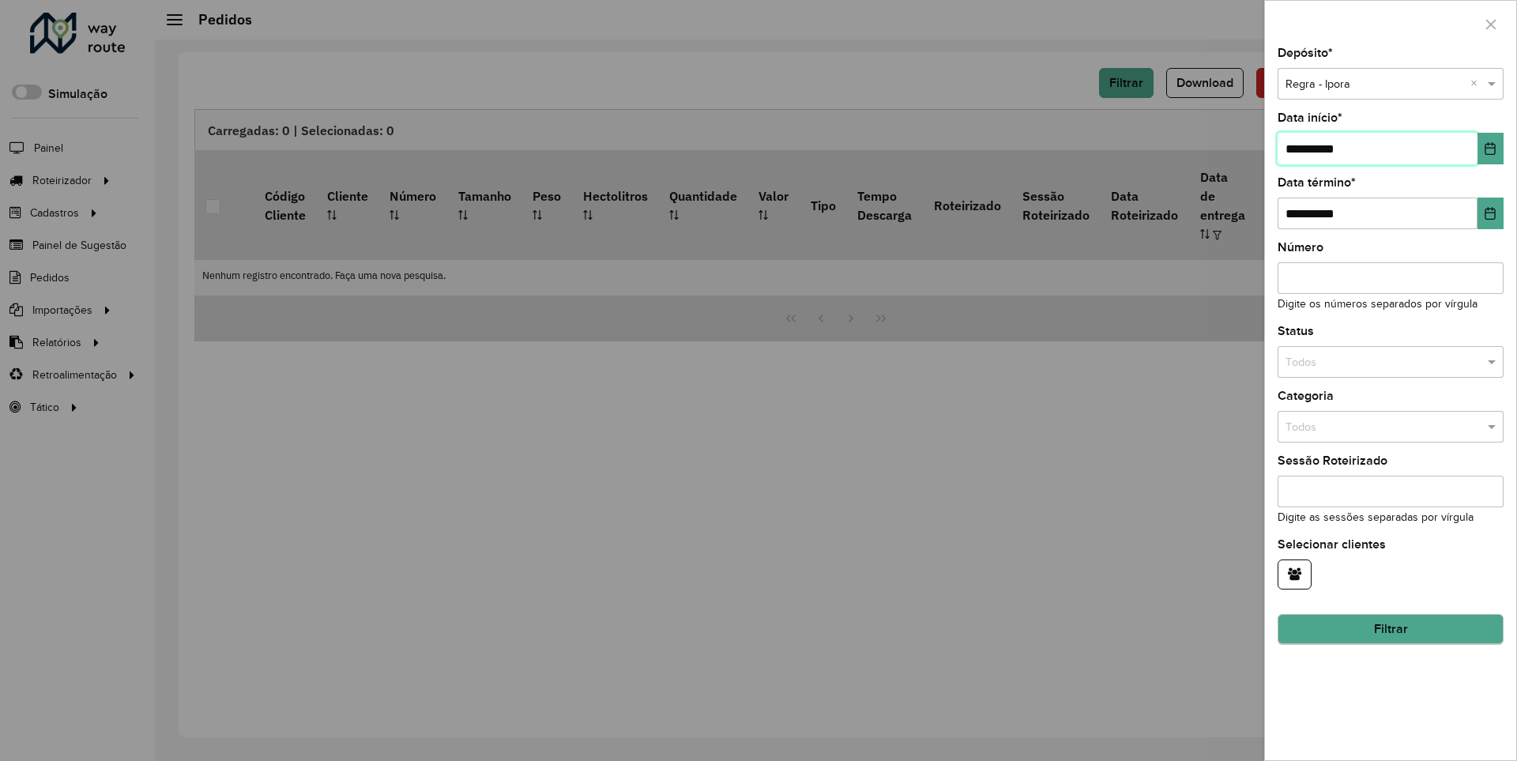
type input "**********"
click at [1390, 629] on button "Filtrar" at bounding box center [1391, 630] width 226 height 30
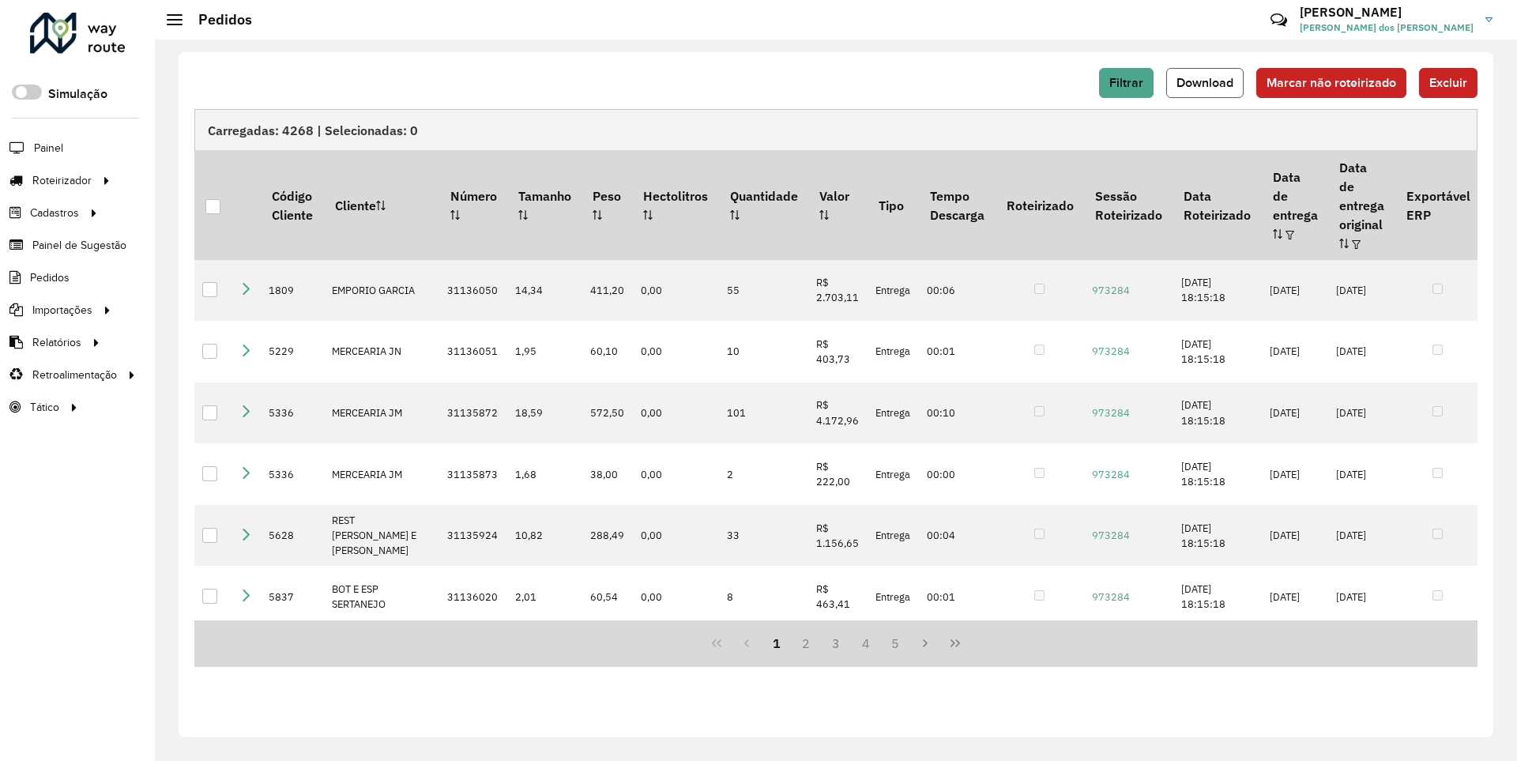
click at [1207, 82] on span "Download" at bounding box center [1204, 82] width 57 height 13
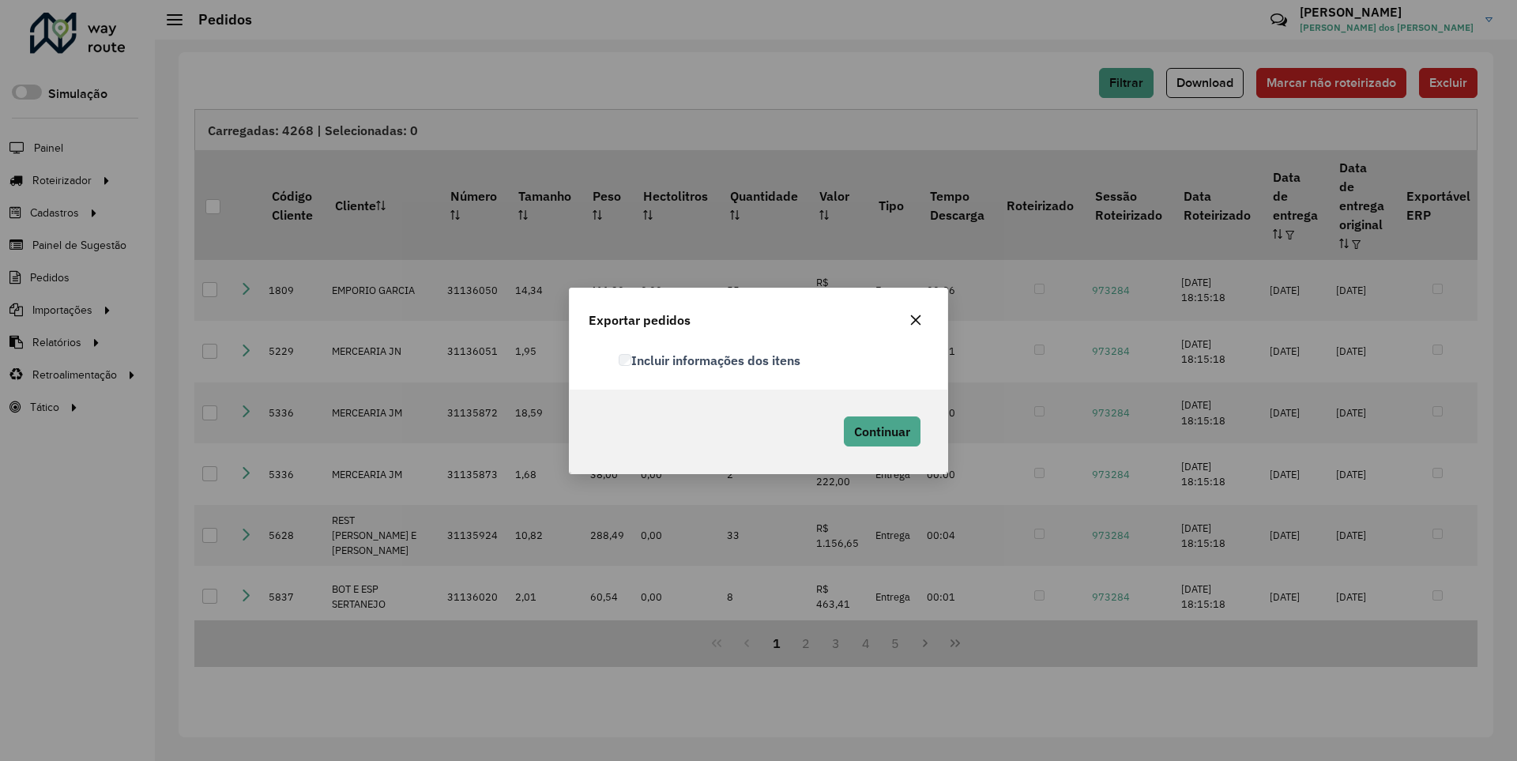
click at [710, 360] on label "Incluir informações dos itens" at bounding box center [710, 360] width 182 height 19
click at [880, 431] on span "Continuar" at bounding box center [882, 432] width 56 height 16
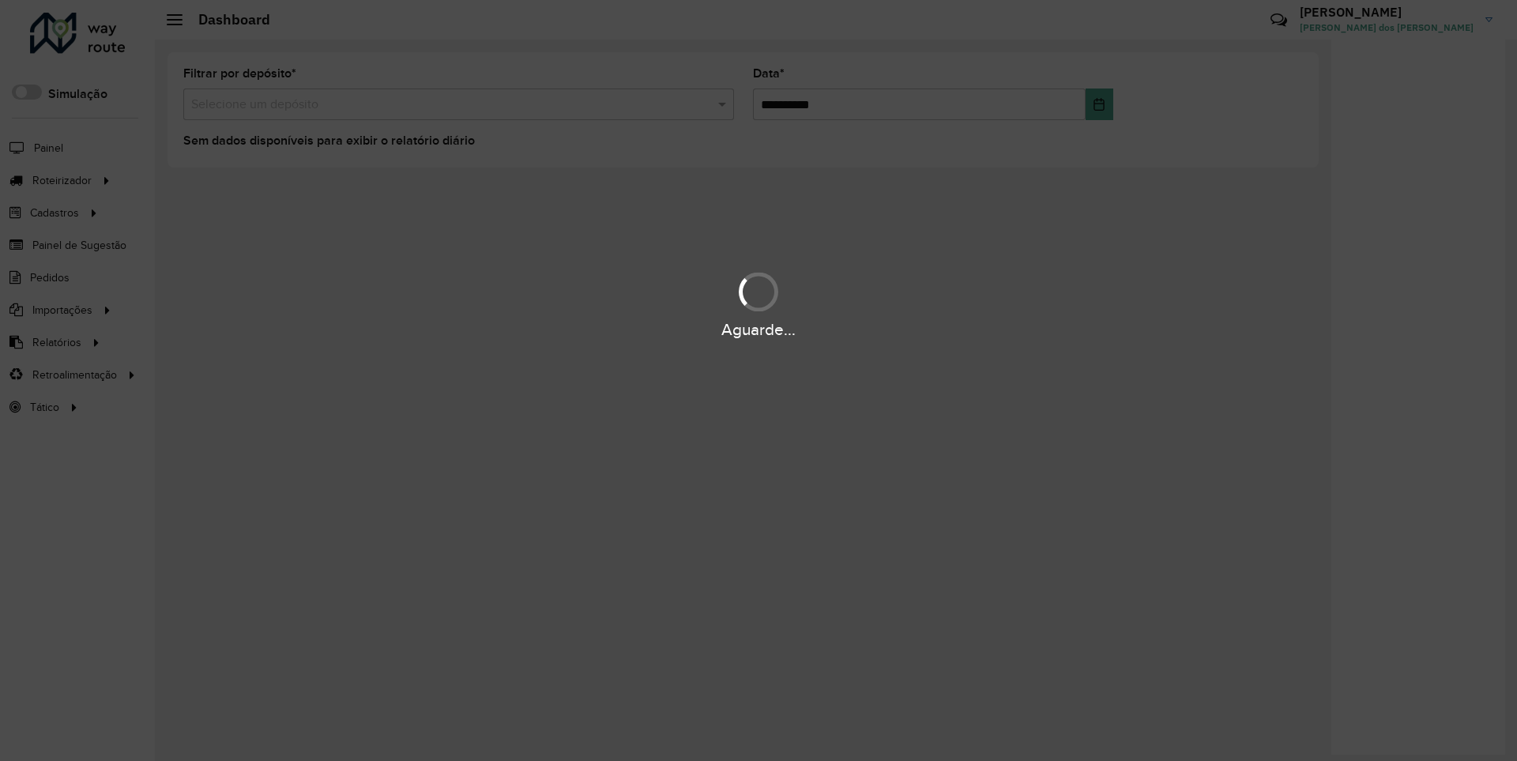
click at [55, 341] on div "Aguarde..." at bounding box center [758, 330] width 1517 height 24
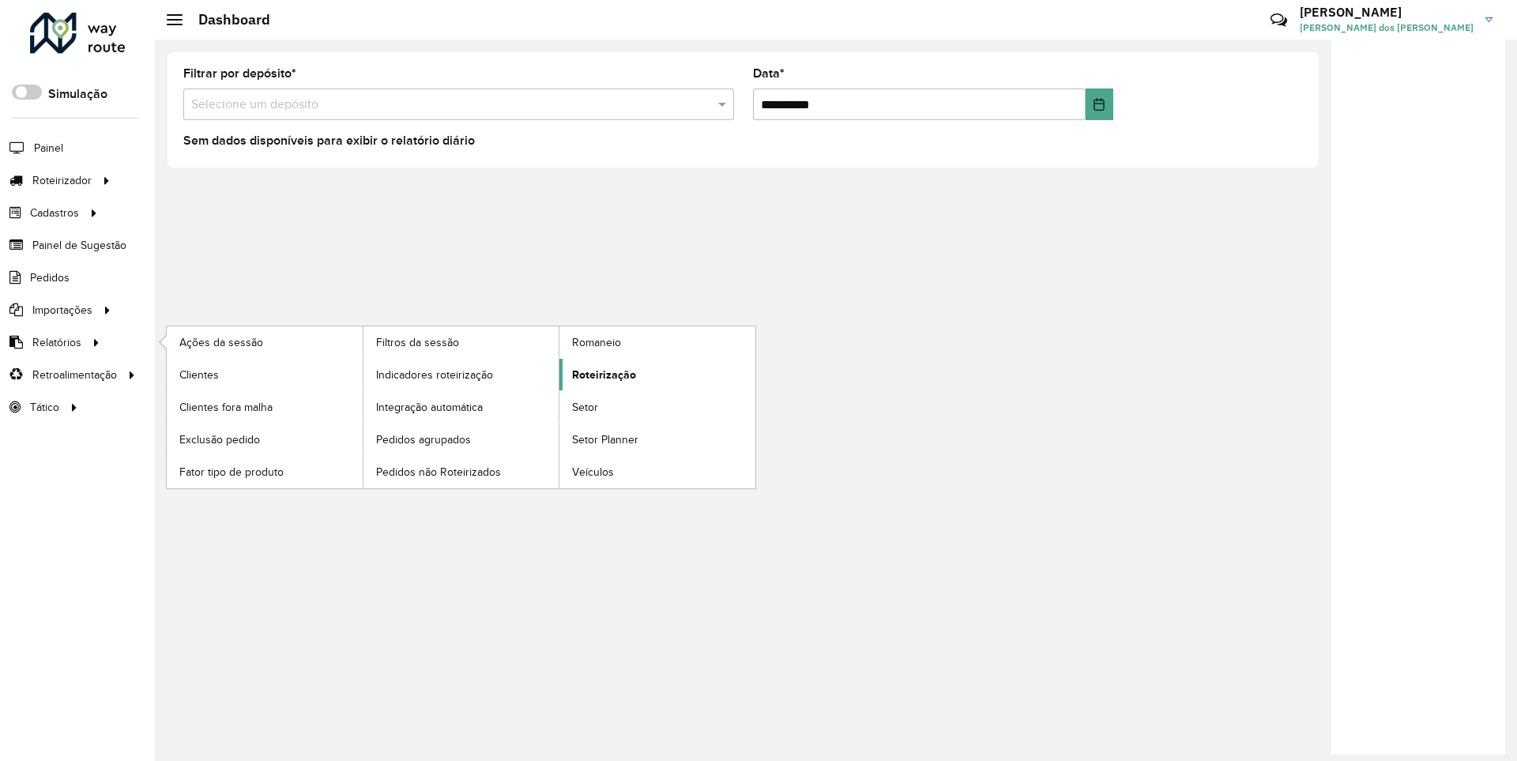
click at [601, 374] on span "Roteirização" at bounding box center [604, 375] width 64 height 17
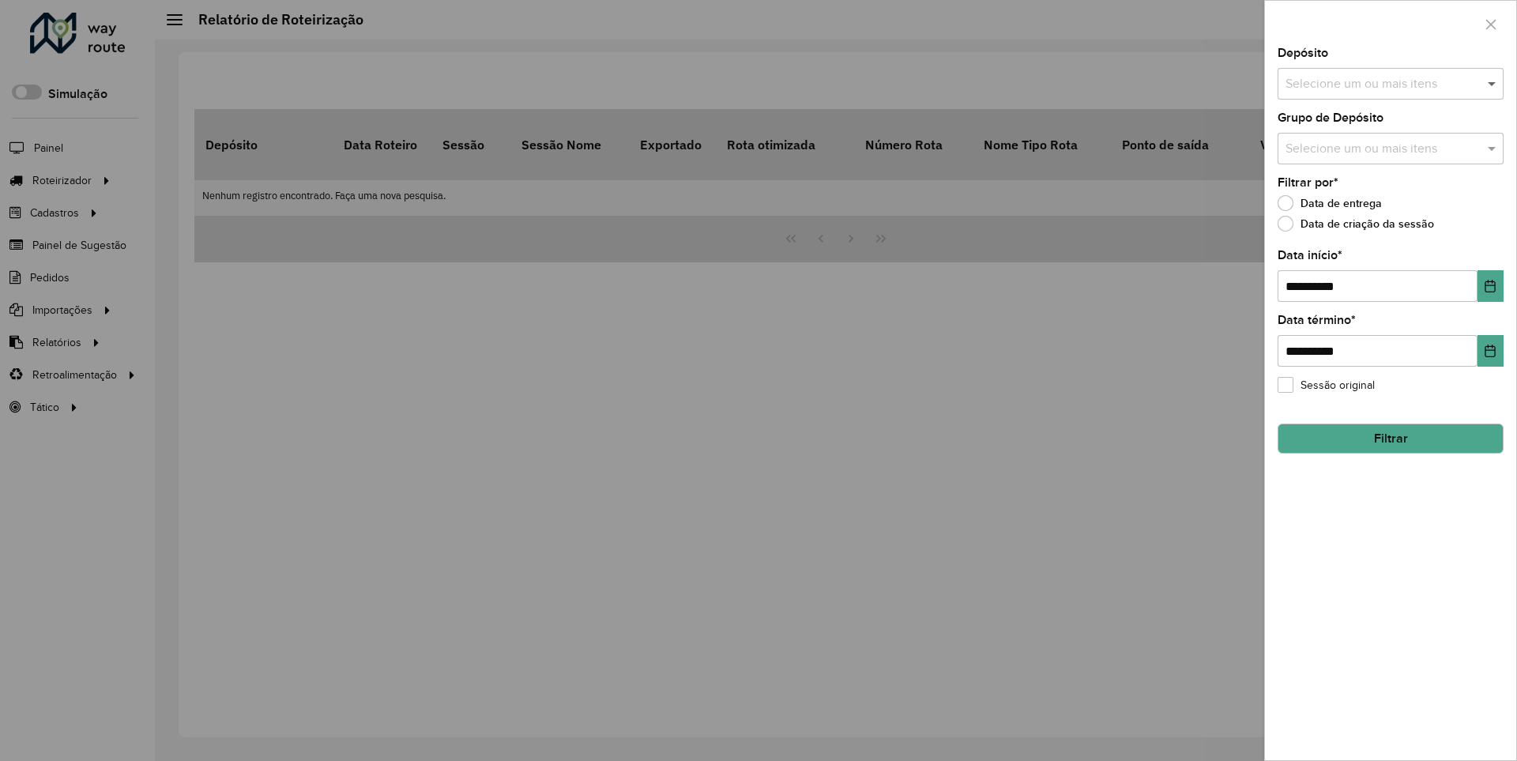
click at [1493, 83] on span at bounding box center [1494, 83] width 20 height 19
click at [1489, 285] on icon "Choose Date" at bounding box center [1490, 286] width 10 height 13
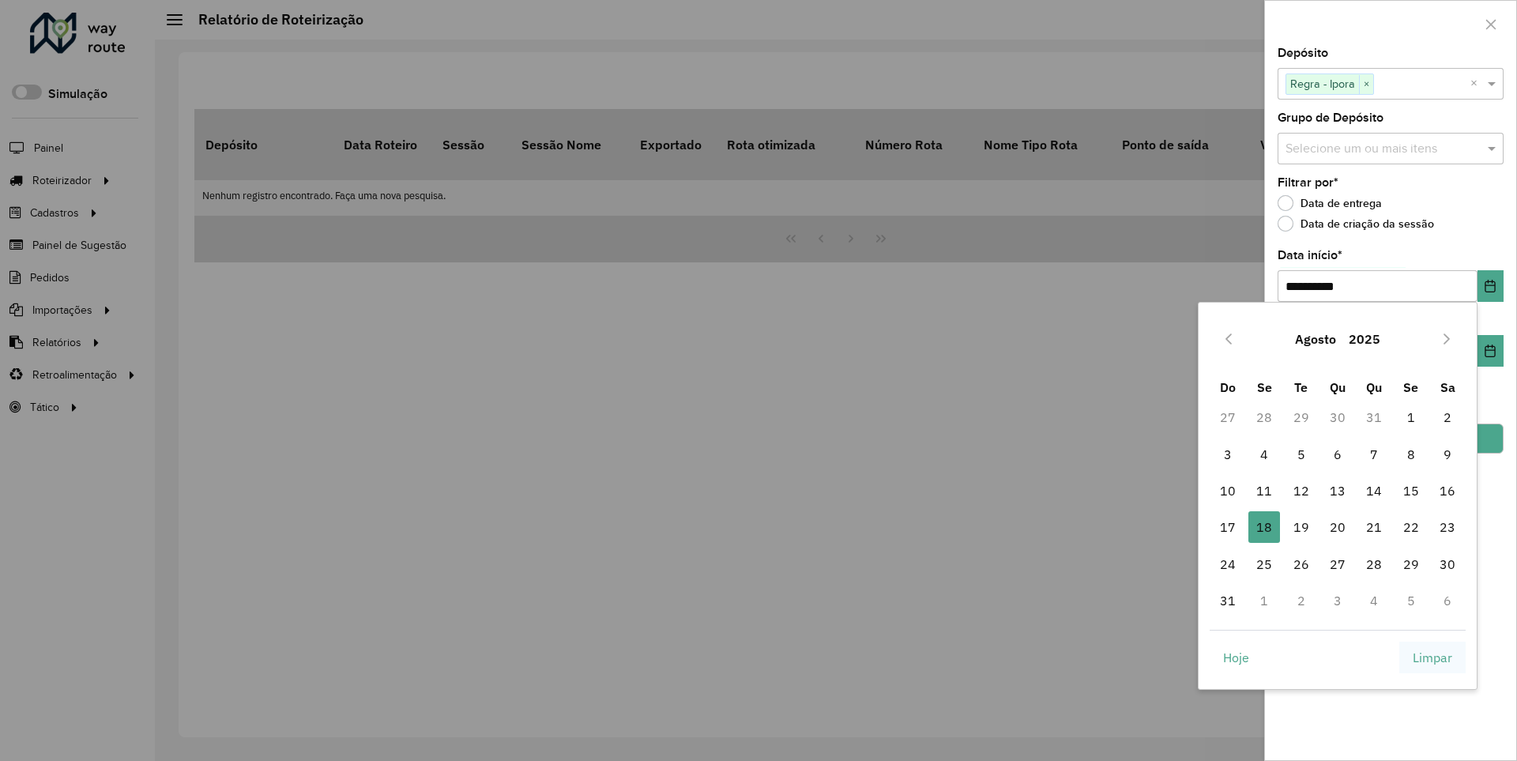
click at [1432, 657] on span "Limpar" at bounding box center [1433, 657] width 40 height 19
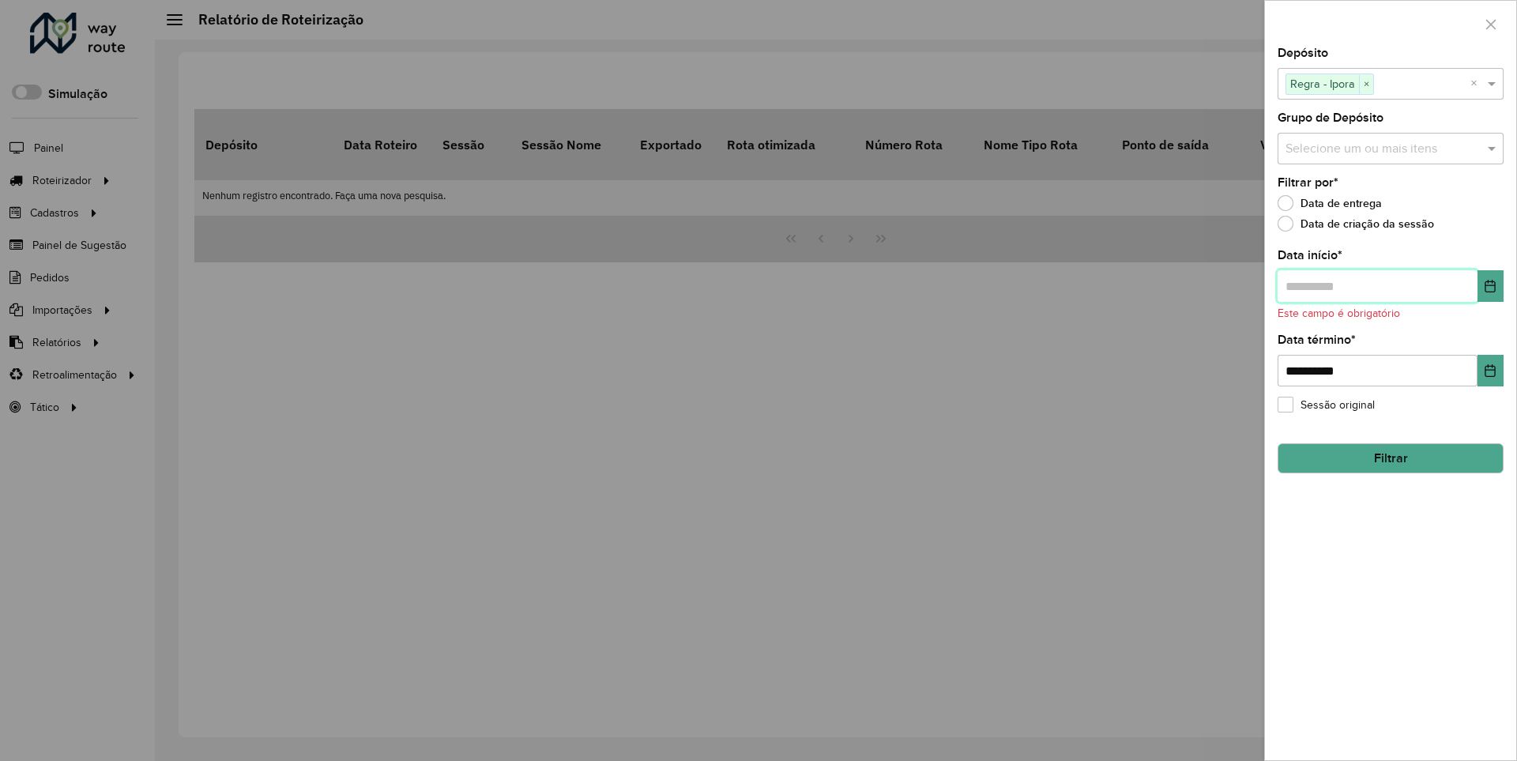
click at [1376, 285] on input "text" at bounding box center [1378, 286] width 200 height 32
type input "**********"
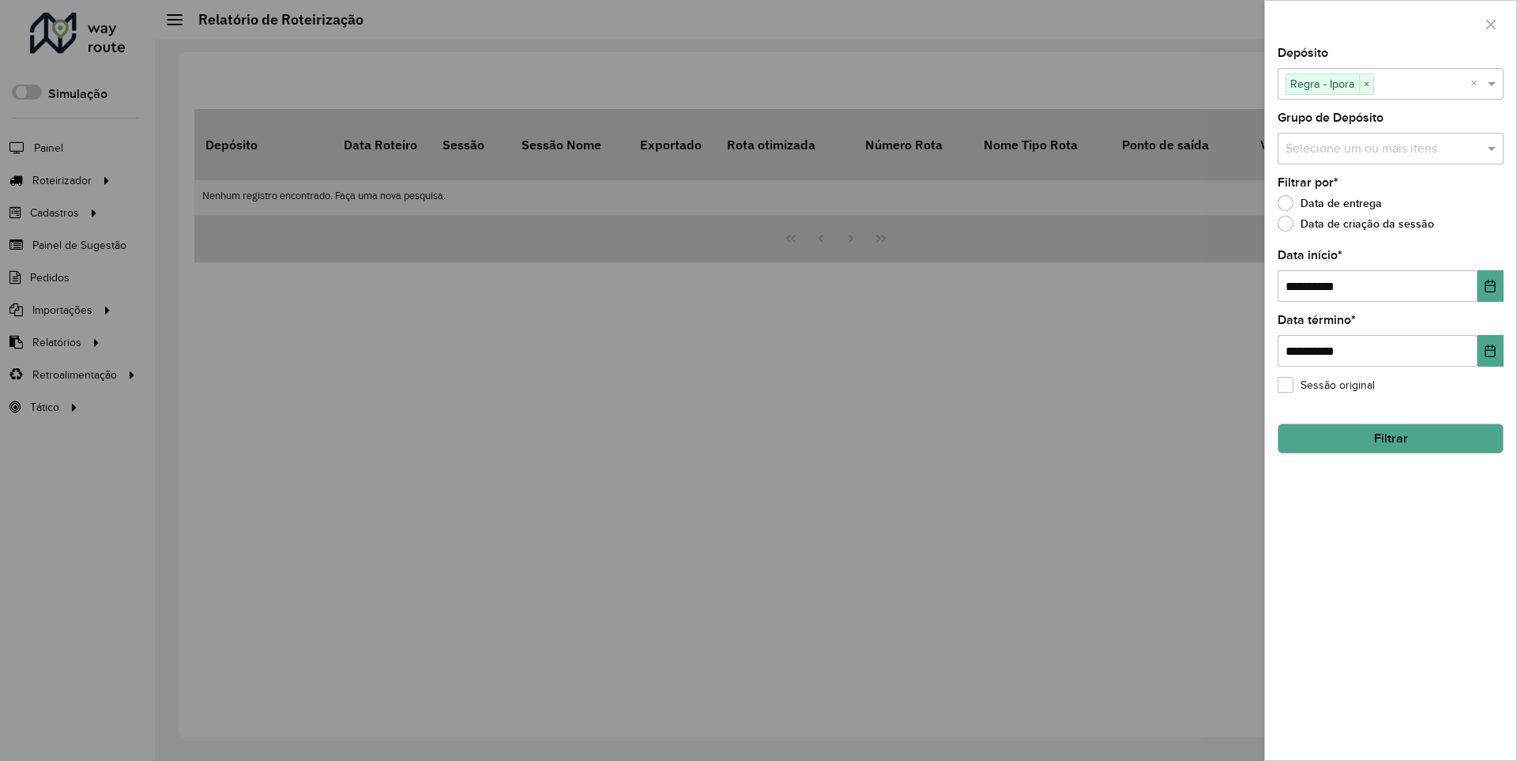
click at [1390, 438] on button "Filtrar" at bounding box center [1391, 439] width 226 height 30
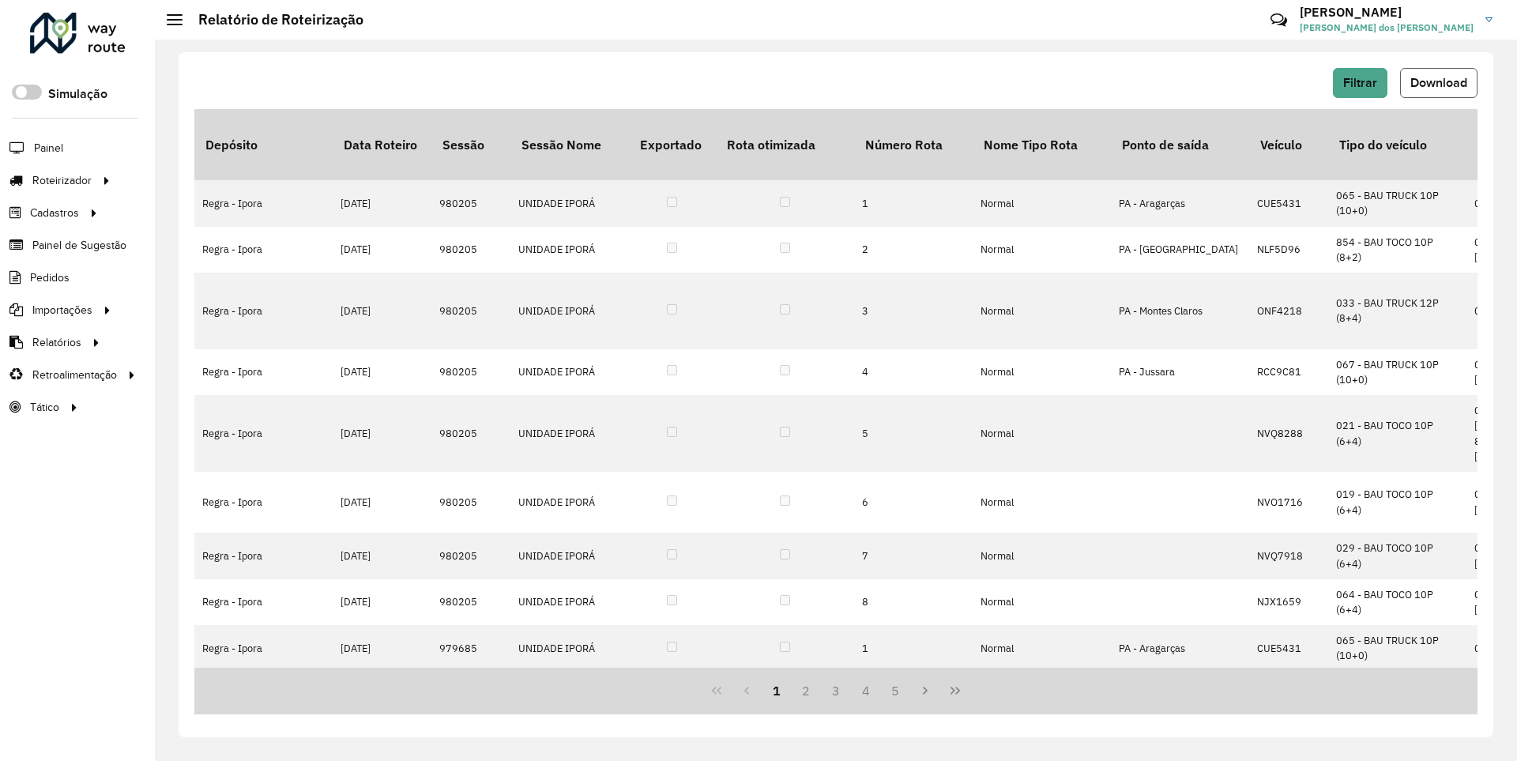
click at [1437, 82] on span "Download" at bounding box center [1438, 82] width 57 height 13
